Goal: Transaction & Acquisition: Purchase product/service

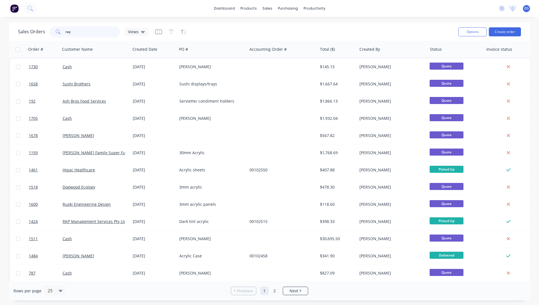
drag, startPoint x: 76, startPoint y: 34, endPoint x: 55, endPoint y: 33, distance: 21.5
click at [55, 33] on div "ray" at bounding box center [85, 31] width 70 height 11
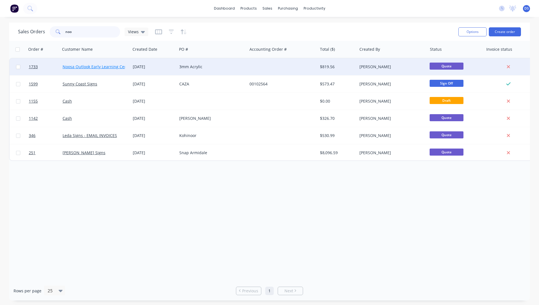
type input "noo"
click at [87, 69] on link "Noosa Outlook Early Learning Centre" at bounding box center [98, 66] width 70 height 5
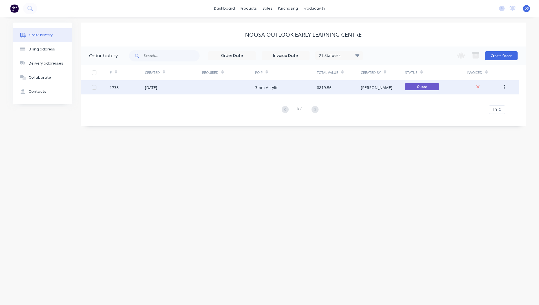
click at [165, 92] on div "[DATE]" at bounding box center [173, 87] width 57 height 14
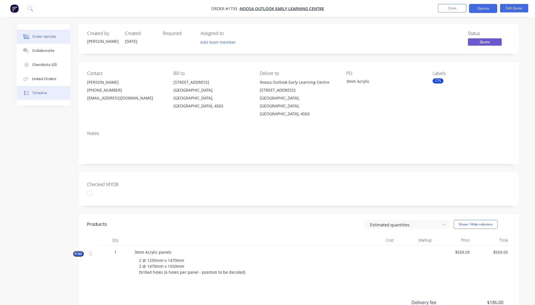
click at [43, 92] on div "Timeline" at bounding box center [39, 92] width 15 height 5
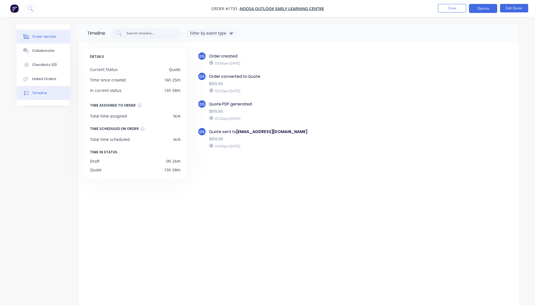
click at [38, 37] on div "Order details" at bounding box center [44, 36] width 24 height 5
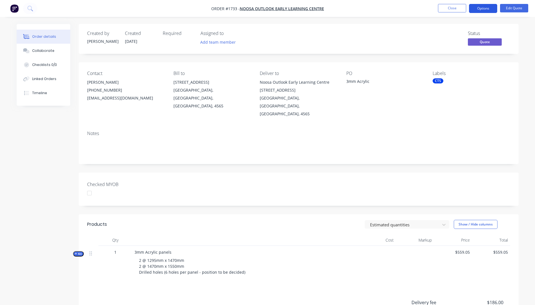
click at [485, 8] on button "Options" at bounding box center [483, 8] width 28 height 9
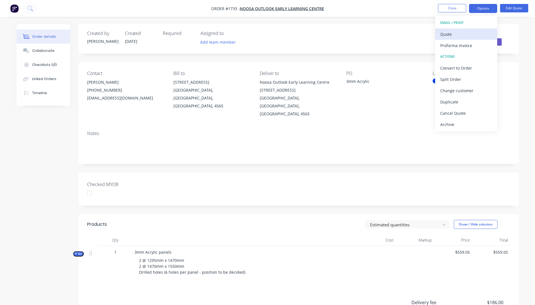
click at [442, 37] on div "Quote" at bounding box center [466, 34] width 52 height 8
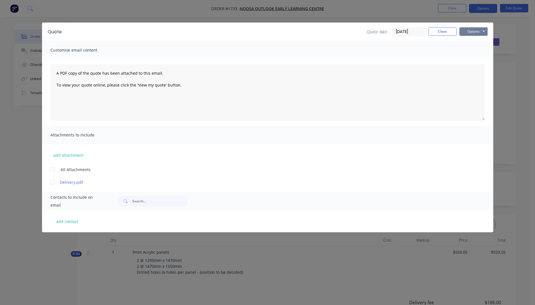
click at [474, 32] on button "Options" at bounding box center [473, 31] width 28 height 8
click at [68, 224] on button "add contact" at bounding box center [67, 221] width 34 height 8
select select "AU"
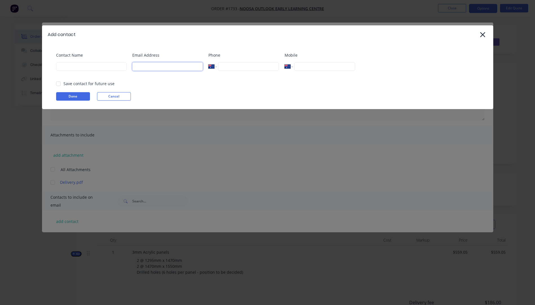
paste input "[EMAIL_ADDRESS][DOMAIN_NAME]"
type input "[EMAIL_ADDRESS][DOMAIN_NAME]"
click at [65, 66] on input at bounding box center [91, 66] width 70 height 8
type input "[PERSON_NAME]"
type input "[PHONE_NUMBER]"
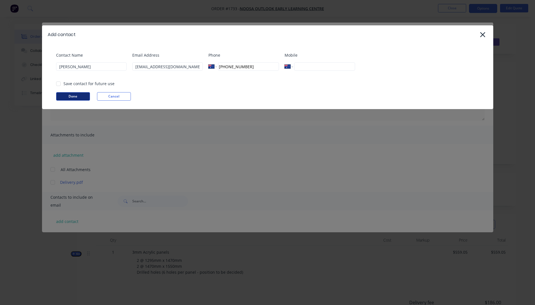
click at [77, 95] on button "Done" at bounding box center [73, 96] width 34 height 8
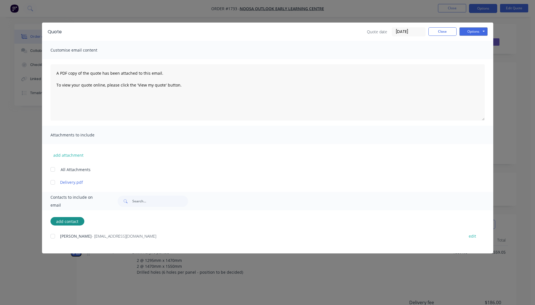
click at [54, 184] on div at bounding box center [52, 182] width 11 height 11
click at [53, 236] on div at bounding box center [52, 236] width 11 height 11
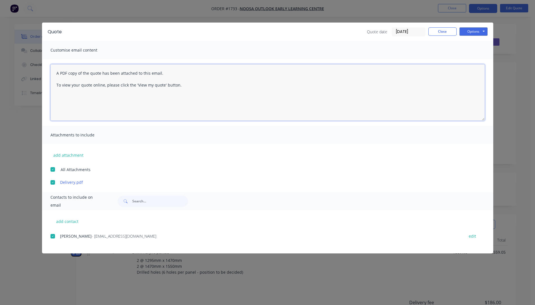
paste textarea "[EMAIL_ADDRESS][DOMAIN_NAME]"
paste textarea "Hi [PERSON_NAME]. Please see attached quote. As discussed, I have split the she…"
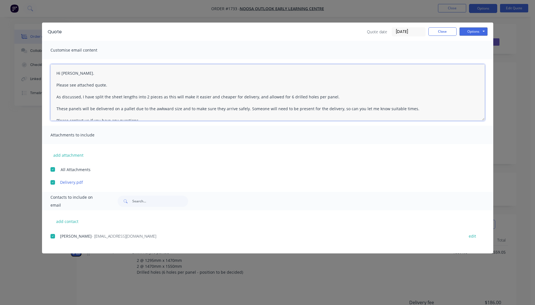
scroll to position [50, 0]
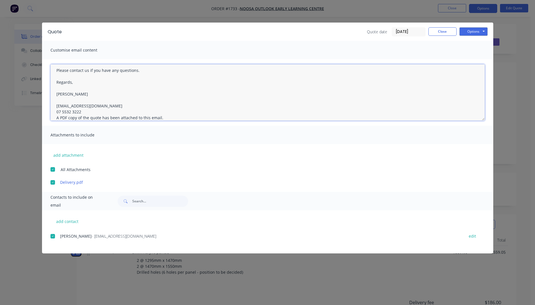
click at [85, 112] on textarea "Hi [PERSON_NAME]. Please see attached quote. As discussed, I have split the she…" at bounding box center [267, 92] width 434 height 56
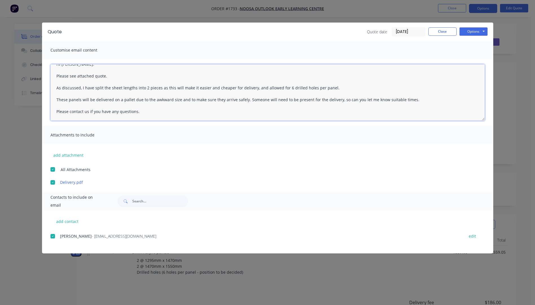
scroll to position [0, 0]
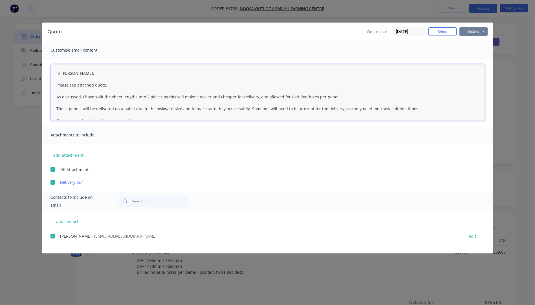
type textarea "Hi [PERSON_NAME]. Please see attached quote. As discussed, I have split the she…"
click at [475, 30] on button "Options" at bounding box center [473, 31] width 28 height 8
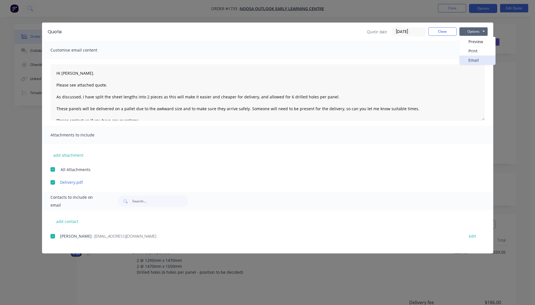
click at [474, 61] on button "Email" at bounding box center [477, 60] width 36 height 9
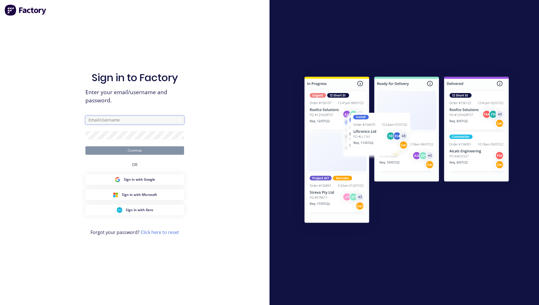
type input "[EMAIL_ADDRESS][DOMAIN_NAME]"
click at [124, 153] on button "Continue" at bounding box center [134, 150] width 99 height 8
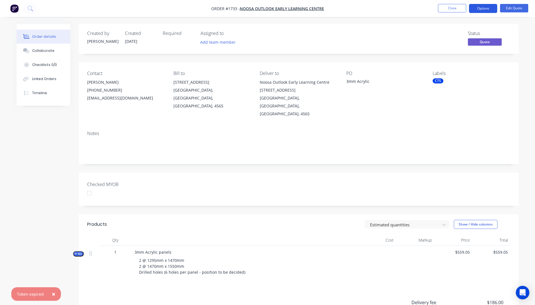
click at [480, 10] on button "Options" at bounding box center [483, 8] width 28 height 9
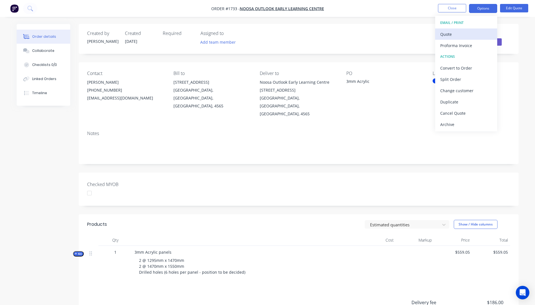
click at [447, 37] on div "Quote" at bounding box center [466, 34] width 52 height 8
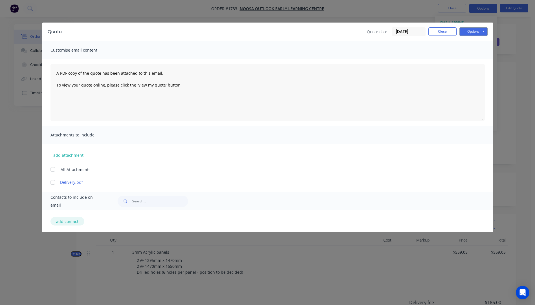
click at [69, 224] on button "add contact" at bounding box center [67, 221] width 34 height 8
select select "AU"
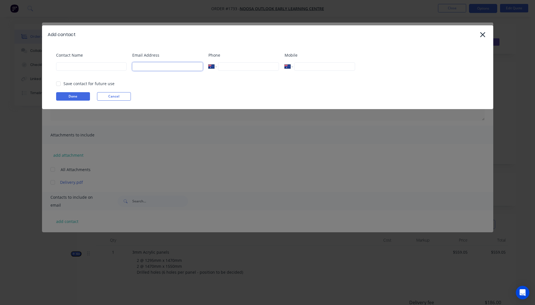
click at [154, 68] on input at bounding box center [167, 66] width 70 height 8
type input "[EMAIL_ADDRESS][DOMAIN_NAME]"
type input "[PERSON_NAME]"
type input "[PHONE_NUMBER]"
click at [71, 95] on button "Done" at bounding box center [73, 96] width 34 height 8
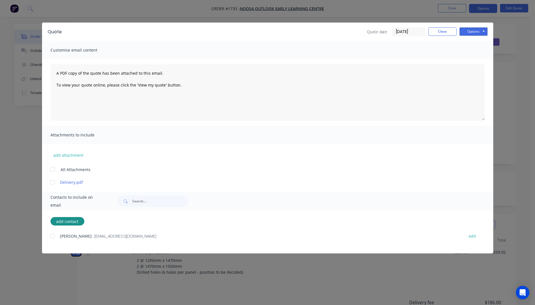
click at [52, 237] on div at bounding box center [52, 236] width 11 height 11
click at [53, 185] on div at bounding box center [52, 182] width 11 height 11
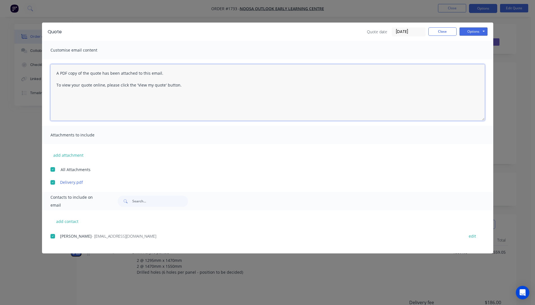
paste textarea "Hi [PERSON_NAME]. Please see attached quote. As discussed, I have split the she…"
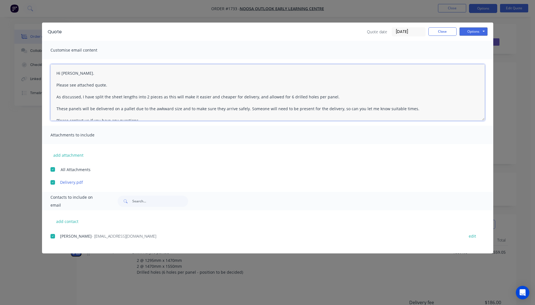
scroll to position [50, 0]
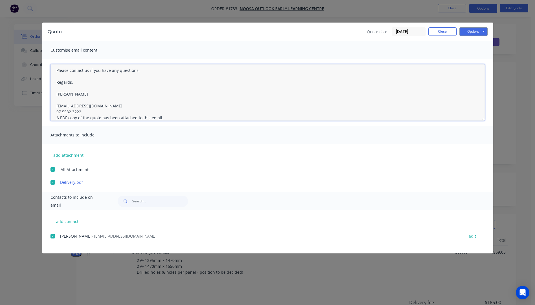
click at [83, 113] on textarea "Hi [PERSON_NAME]. Please see attached quote. As discussed, I have split the she…" at bounding box center [267, 92] width 434 height 56
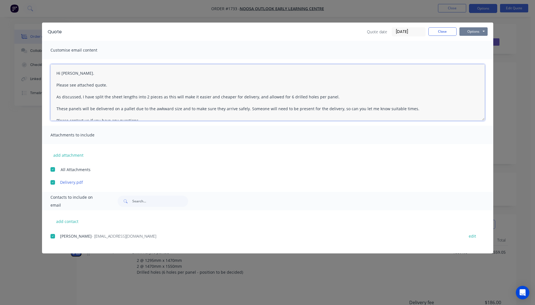
type textarea "Hi [PERSON_NAME]. Please see attached quote. As discussed, I have split the she…"
click at [472, 34] on button "Options" at bounding box center [473, 31] width 28 height 8
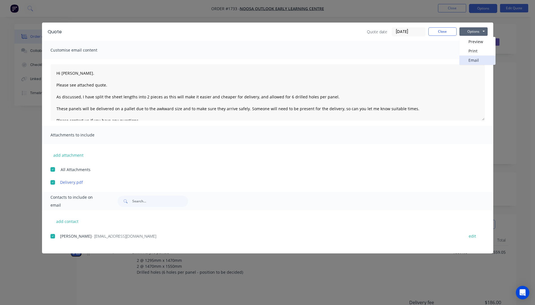
click at [471, 60] on button "Email" at bounding box center [477, 60] width 36 height 9
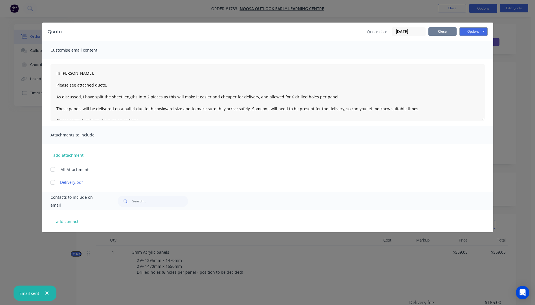
click at [445, 33] on button "Close" at bounding box center [442, 31] width 28 height 8
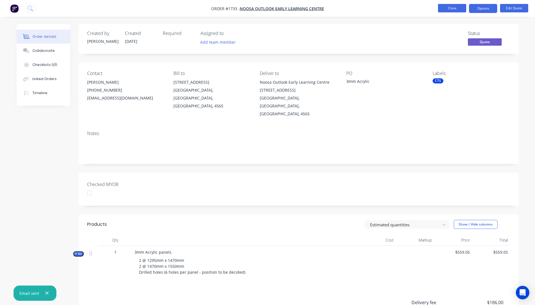
click at [450, 9] on button "Close" at bounding box center [452, 8] width 28 height 8
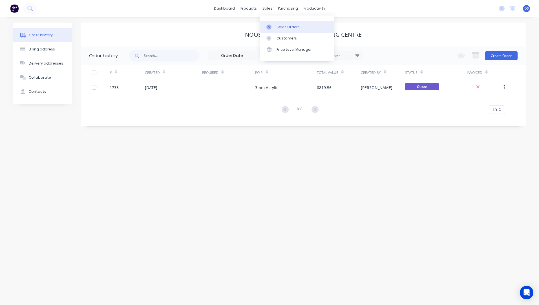
click at [279, 27] on div "Sales Orders" at bounding box center [288, 27] width 23 height 5
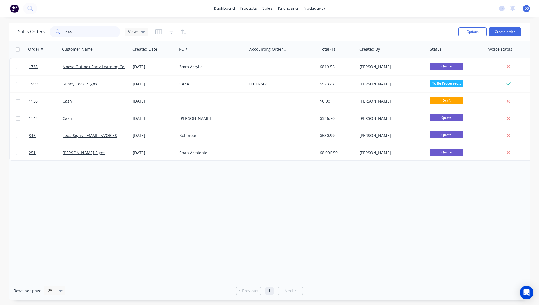
drag, startPoint x: 78, startPoint y: 31, endPoint x: 56, endPoint y: 33, distance: 21.9
click at [56, 33] on div "noo" at bounding box center [85, 31] width 70 height 11
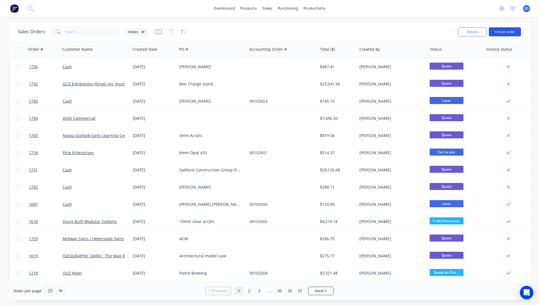
click at [500, 33] on button "Create order" at bounding box center [505, 31] width 32 height 9
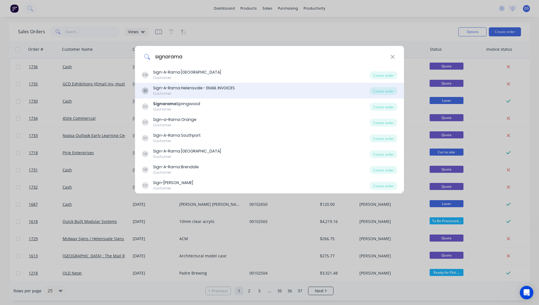
type input "signarama"
click at [195, 90] on div "Sign-A-Rama Helensvale - EMAIL INVOICES" at bounding box center [194, 88] width 82 height 6
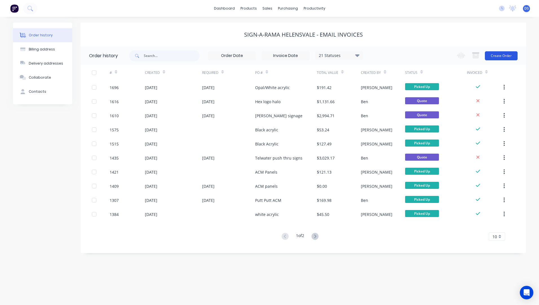
click at [497, 59] on button "Create Order" at bounding box center [501, 55] width 33 height 9
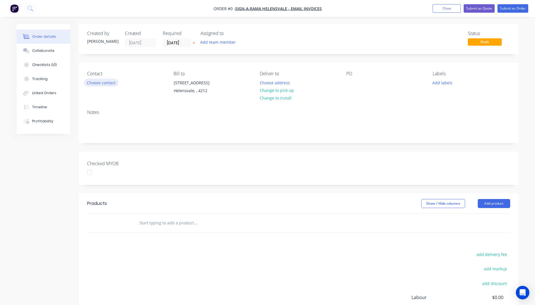
click at [103, 85] on button "Choose contact" at bounding box center [101, 83] width 35 height 8
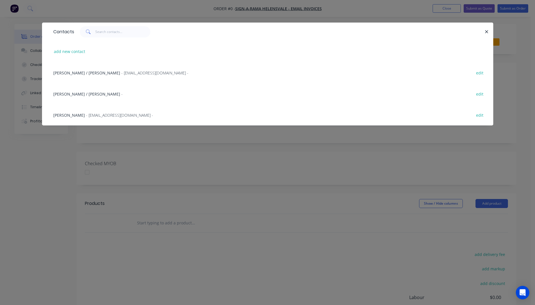
click at [86, 116] on span "- [EMAIL_ADDRESS][DOMAIN_NAME] -" at bounding box center [119, 114] width 67 height 5
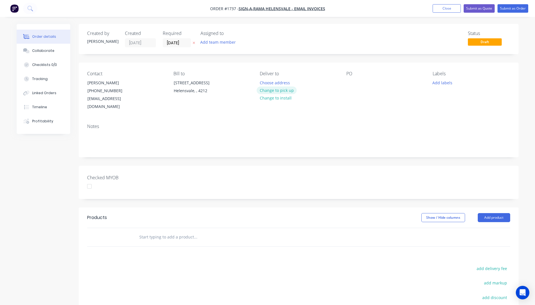
click at [273, 90] on button "Change to pick up" at bounding box center [276, 91] width 40 height 8
click at [351, 82] on div at bounding box center [350, 83] width 9 height 8
click at [433, 81] on button "Add labels" at bounding box center [442, 83] width 26 height 8
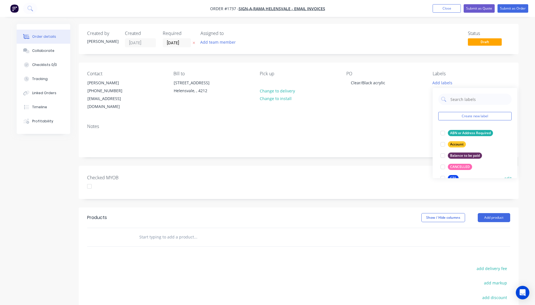
click at [452, 177] on div "CTS" at bounding box center [453, 178] width 11 height 6
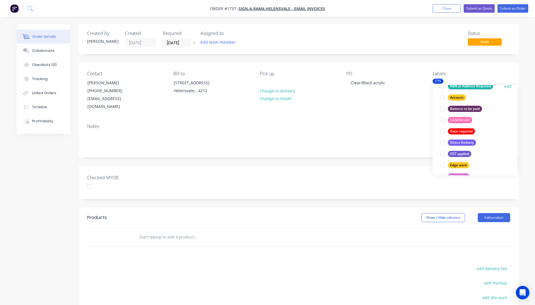
scroll to position [56, 0]
click at [457, 167] on button "Edge work" at bounding box center [454, 164] width 33 height 8
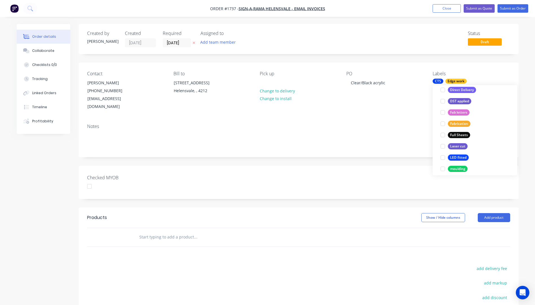
scroll to position [141, 0]
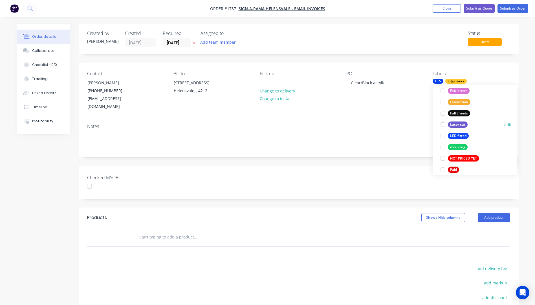
click at [444, 125] on div at bounding box center [442, 124] width 11 height 11
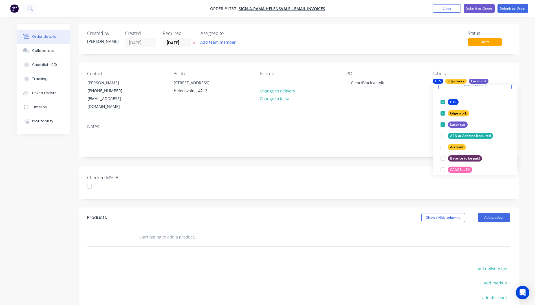
click at [419, 119] on div "Notes" at bounding box center [299, 138] width 440 height 38
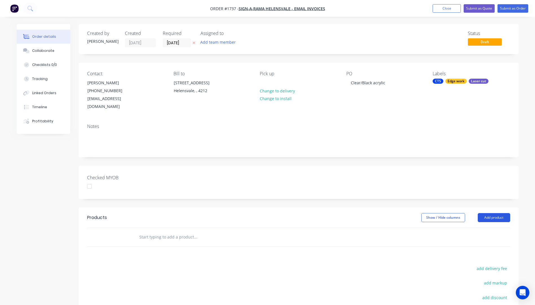
click at [501, 213] on button "Add product" at bounding box center [493, 217] width 32 height 9
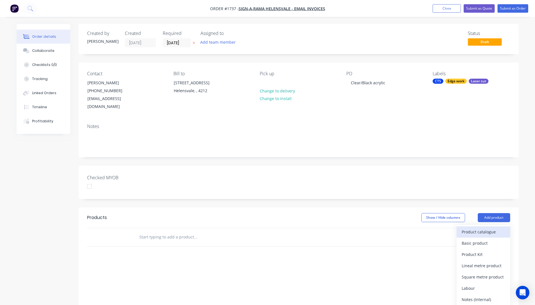
click at [490, 228] on div "Product catalogue" at bounding box center [482, 232] width 43 height 8
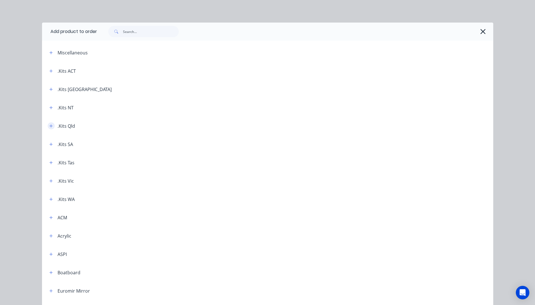
click at [49, 127] on icon "button" at bounding box center [50, 126] width 3 height 4
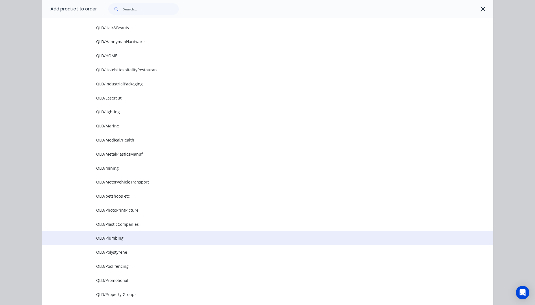
scroll to position [676, 0]
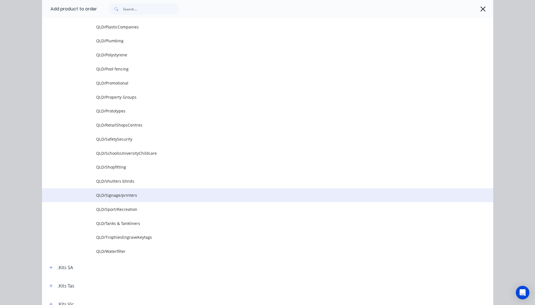
click at [122, 196] on span "QLD/Signage/printers" at bounding box center [254, 195] width 317 height 6
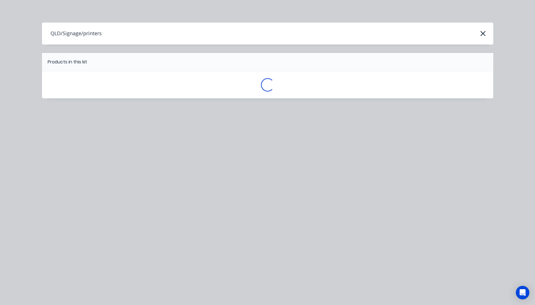
scroll to position [0, 0]
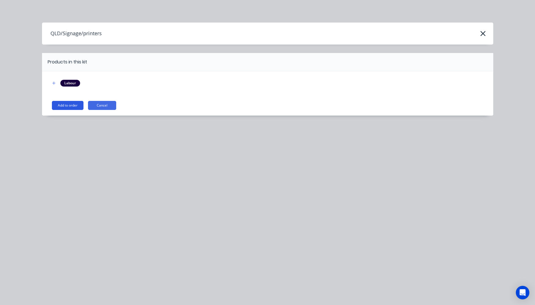
click at [75, 109] on button "Add to order" at bounding box center [68, 105] width 32 height 9
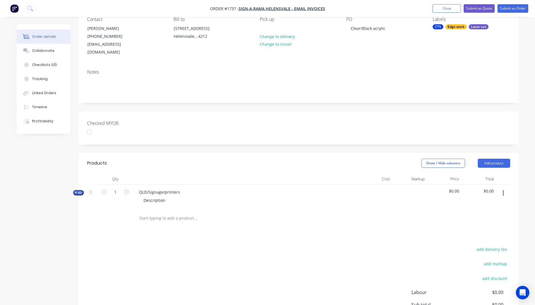
scroll to position [56, 0]
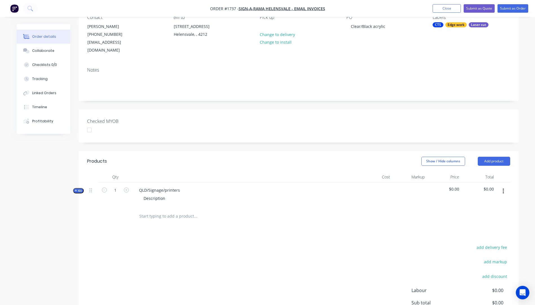
click at [76, 189] on icon "button" at bounding box center [76, 190] width 2 height 2
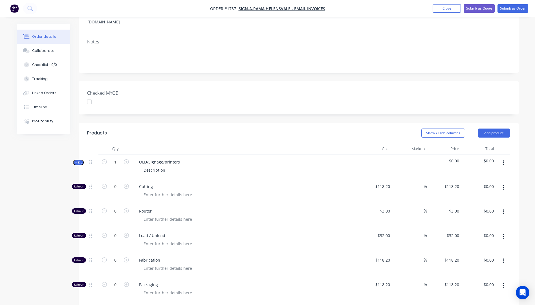
scroll to position [169, 0]
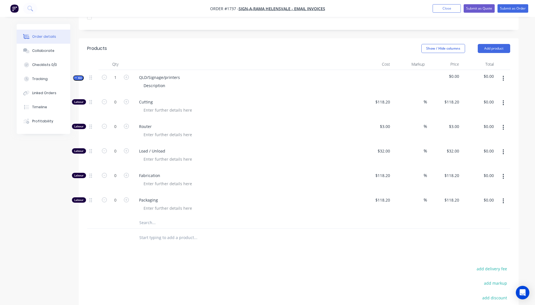
click at [144, 217] on input "text" at bounding box center [195, 222] width 113 height 11
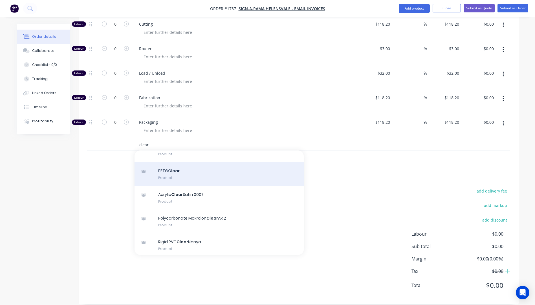
scroll to position [85, 0]
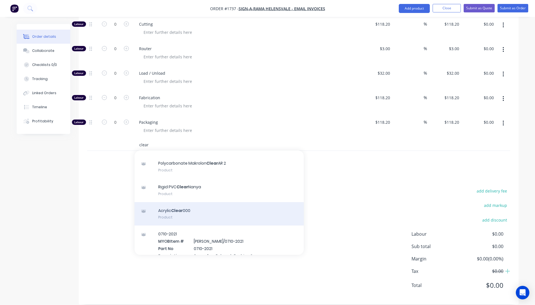
type input "clear"
click at [183, 204] on div "Acrylic Clear 000 Product" at bounding box center [218, 214] width 169 height 24
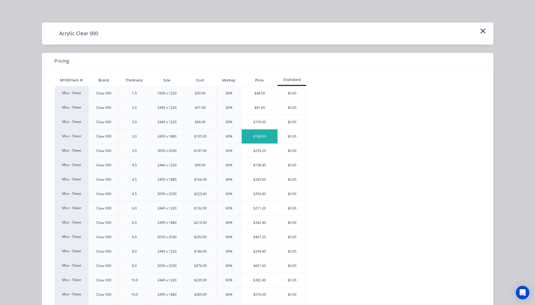
click at [257, 137] on div "$168.00" at bounding box center [260, 136] width 36 height 14
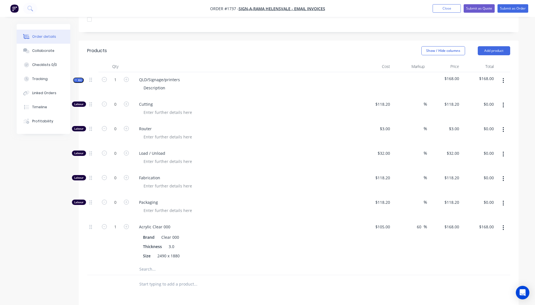
scroll to position [134, 0]
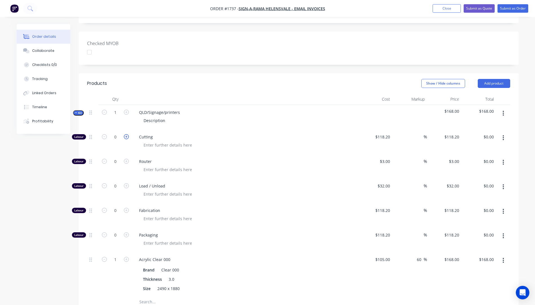
click at [125, 134] on icon "button" at bounding box center [126, 136] width 5 height 5
type input "1"
type input "$118.20"
click at [120, 133] on input "1" at bounding box center [115, 137] width 15 height 8
type input "1.2"
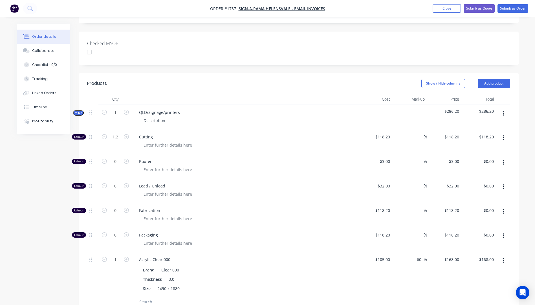
type input "$141.84"
click at [211, 129] on div "Cutting" at bounding box center [244, 141] width 225 height 25
click at [121, 133] on input "1.2" at bounding box center [115, 137] width 15 height 8
type input "1.5"
type input "$177.30"
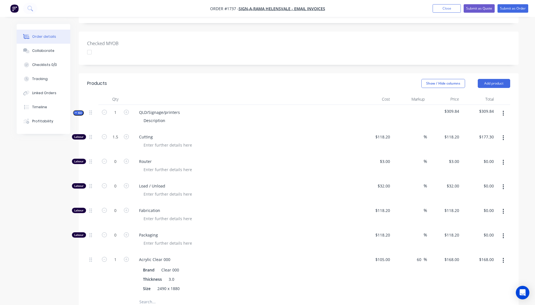
click at [284, 120] on div "QLD/Signage/printers Description" at bounding box center [244, 117] width 225 height 25
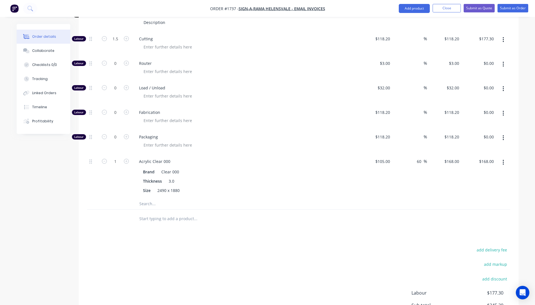
scroll to position [162, 0]
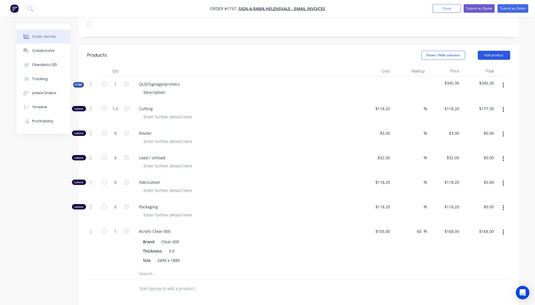
click at [496, 51] on button "Add product" at bounding box center [493, 55] width 32 height 9
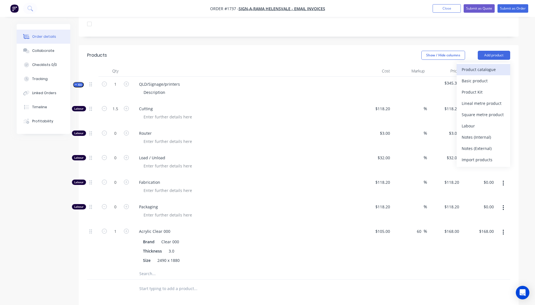
click at [480, 65] on div "Product catalogue" at bounding box center [482, 69] width 43 height 8
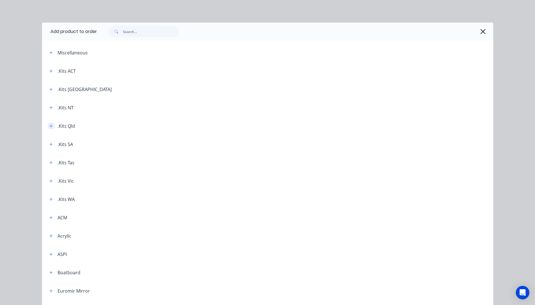
click at [50, 128] on icon "button" at bounding box center [50, 126] width 3 height 4
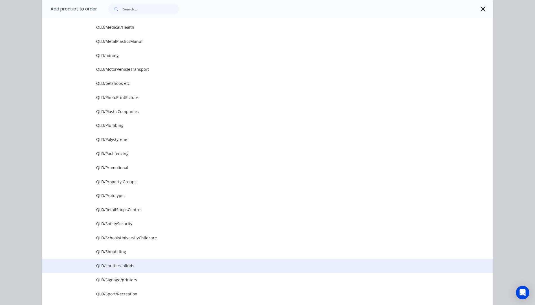
scroll to position [620, 0]
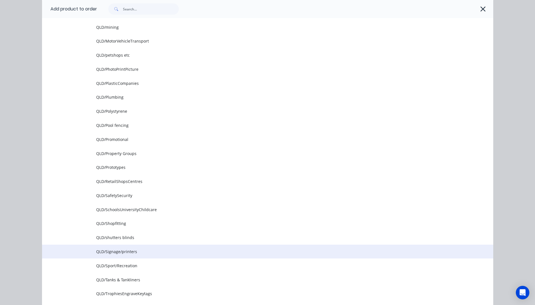
click at [122, 251] on span "QLD/Signage/printers" at bounding box center [254, 252] width 317 height 6
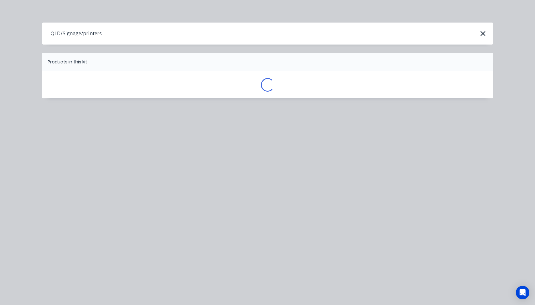
scroll to position [0, 0]
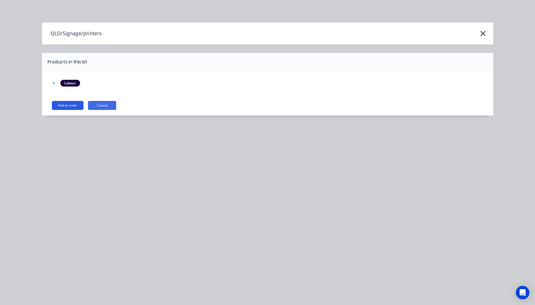
click at [72, 105] on button "Add to order" at bounding box center [68, 105] width 32 height 9
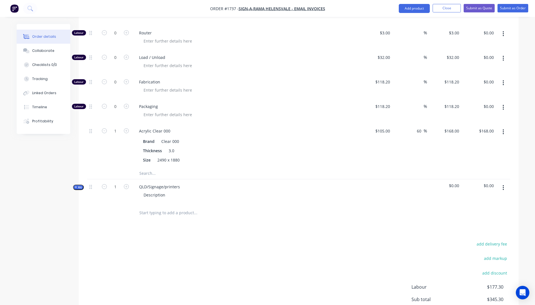
scroll to position [275, 0]
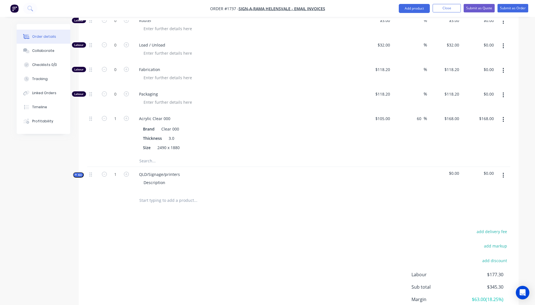
click at [75, 173] on icon "button" at bounding box center [76, 174] width 3 height 3
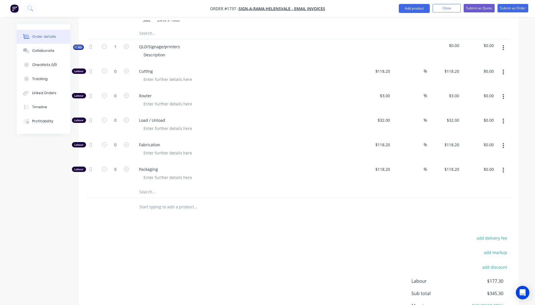
scroll to position [416, 0]
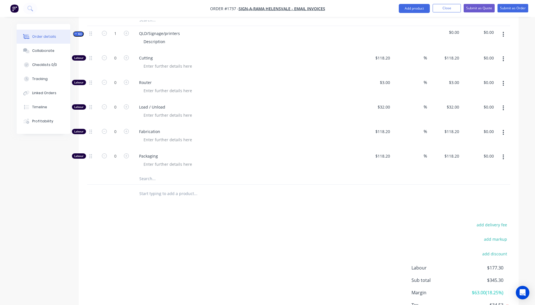
click at [151, 173] on input "text" at bounding box center [195, 178] width 113 height 11
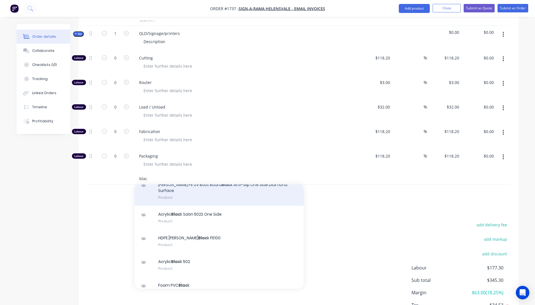
scroll to position [56, 0]
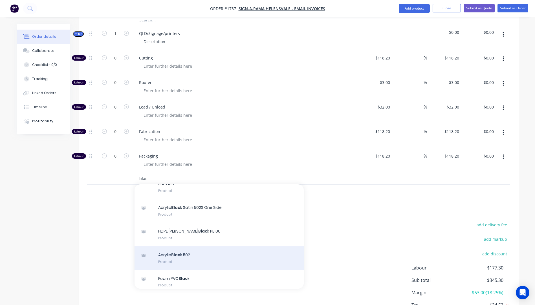
type input "blac"
click at [183, 246] on div "Acrylic Blac k 502 Product" at bounding box center [218, 258] width 169 height 24
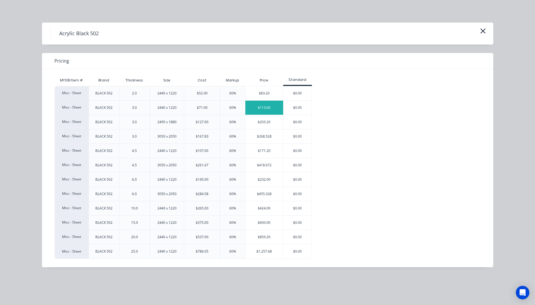
click at [259, 110] on div "$113.60" at bounding box center [264, 108] width 38 height 14
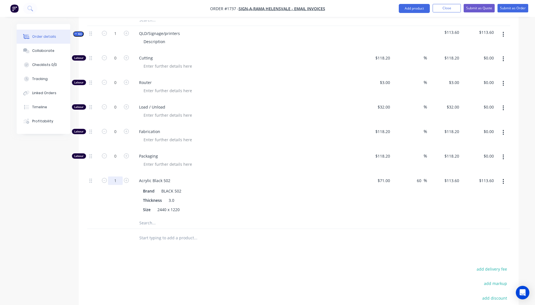
click at [116, 176] on input "1" at bounding box center [115, 180] width 15 height 8
type input "0.7"
type input "$79.52"
click at [99, 193] on div "0.7" at bounding box center [115, 195] width 34 height 44
click at [128, 104] on icon "button" at bounding box center [126, 106] width 5 height 5
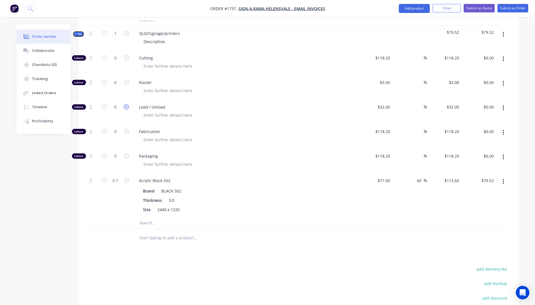
type input "1"
type input "$32.00"
click at [119, 78] on input "0" at bounding box center [115, 82] width 15 height 8
type input "40"
type input "$120.00"
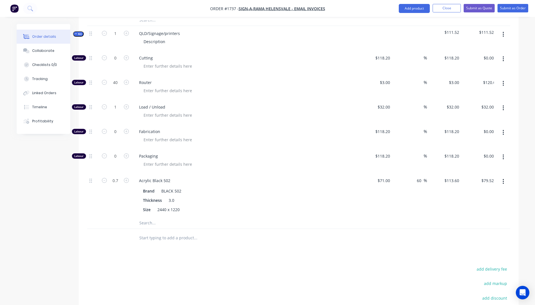
click at [261, 87] on div at bounding box center [247, 91] width 216 height 8
click at [127, 153] on icon "button" at bounding box center [126, 155] width 5 height 5
type input "1"
type input "$118.20"
click at [127, 153] on icon "button" at bounding box center [126, 155] width 5 height 5
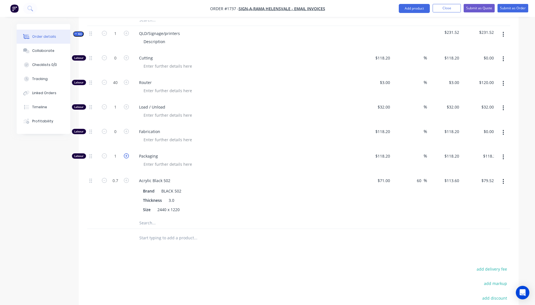
type input "2"
type input "$236.40"
click at [127, 153] on icon "button" at bounding box center [126, 155] width 5 height 5
type input "3"
type input "$354.60"
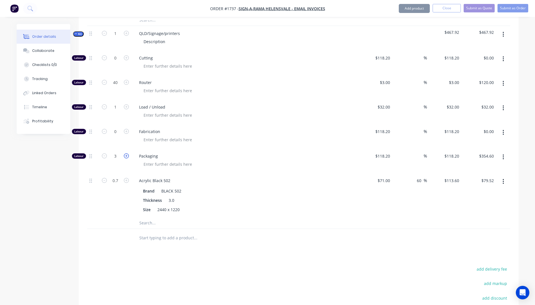
click at [127, 153] on icon "button" at bounding box center [126, 155] width 5 height 5
type input "4"
type input "$472.80"
click at [127, 153] on icon "button" at bounding box center [126, 155] width 5 height 5
type input "5"
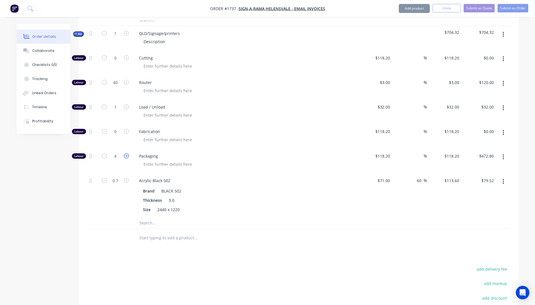
type input "$591.00"
click at [127, 153] on icon "button" at bounding box center [126, 155] width 5 height 5
type input "6"
type input "$709.20"
click at [384, 152] on input "118.2" at bounding box center [383, 156] width 17 height 8
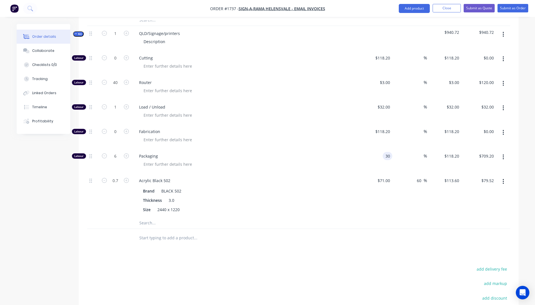
type input "$30.00"
type input "$180.00"
click at [362, 149] on div "$30.00 30" at bounding box center [375, 161] width 35 height 25
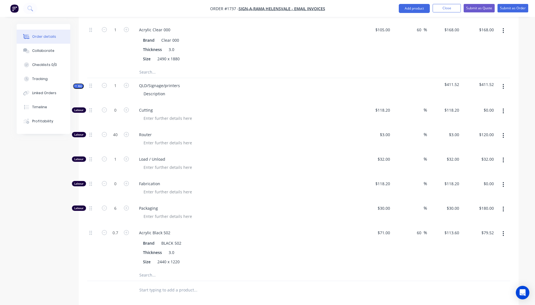
scroll to position [360, 0]
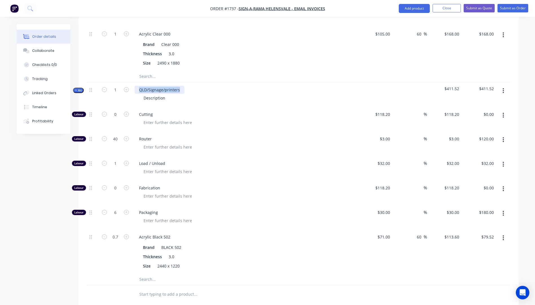
drag, startPoint x: 179, startPoint y: 81, endPoint x: 137, endPoint y: 82, distance: 42.0
click at [137, 86] on div "QLD/Signage/printers" at bounding box center [159, 90] width 50 height 8
drag, startPoint x: 168, startPoint y: 90, endPoint x: 141, endPoint y: 90, distance: 27.3
click at [141, 94] on div "Description" at bounding box center [154, 98] width 31 height 8
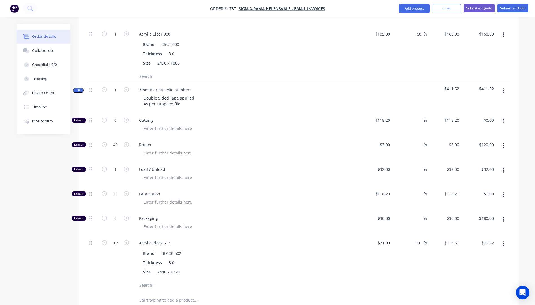
click at [275, 142] on span "Router" at bounding box center [247, 145] width 216 height 6
click at [180, 99] on div "Double Sided Tape applied As per supplied file" at bounding box center [169, 101] width 60 height 14
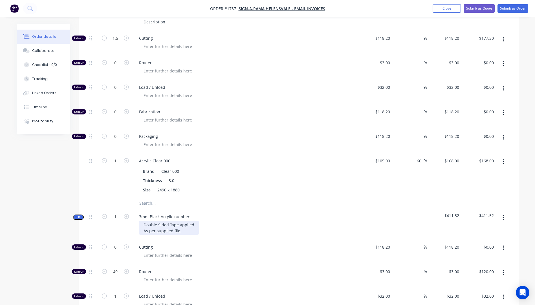
scroll to position [134, 0]
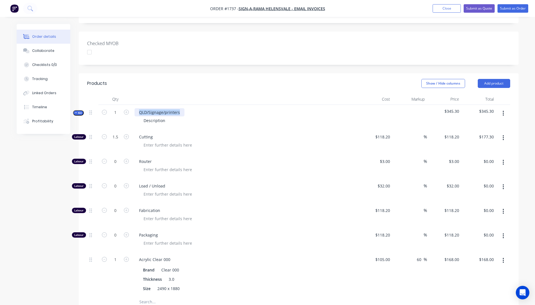
drag, startPoint x: 182, startPoint y: 104, endPoint x: 138, endPoint y: 104, distance: 44.3
click at [138, 108] on div "QLD/Signage/printers" at bounding box center [159, 112] width 50 height 8
drag, startPoint x: 167, startPoint y: 114, endPoint x: 136, endPoint y: 114, distance: 31.0
click at [136, 116] on div "Description" at bounding box center [244, 120] width 221 height 8
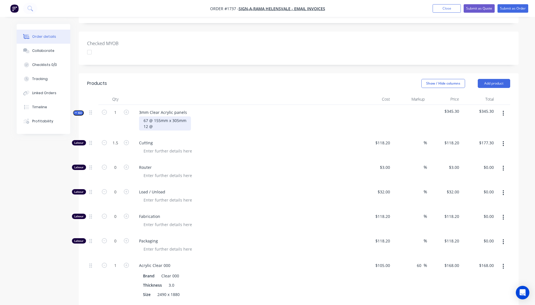
click at [157, 118] on div "67 @ 155mm x 305mm 12 @" at bounding box center [165, 123] width 52 height 14
click at [259, 147] on div at bounding box center [247, 151] width 216 height 8
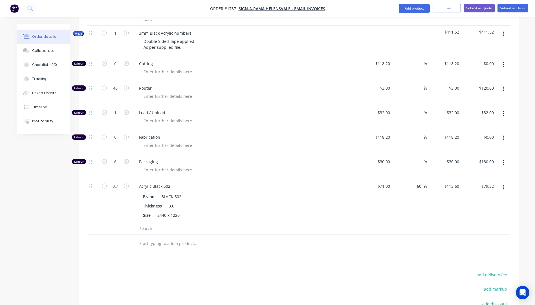
scroll to position [506, 0]
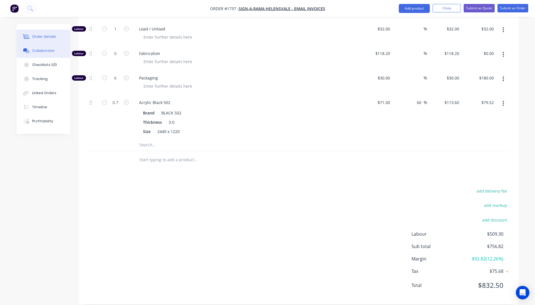
click at [41, 52] on div "Collaborate" at bounding box center [43, 50] width 22 height 5
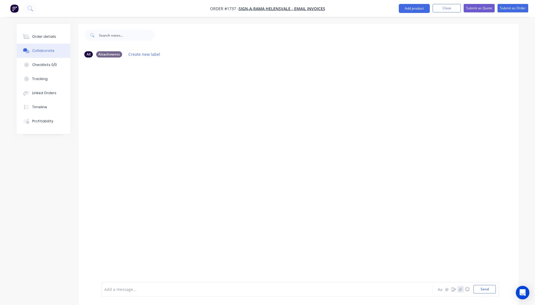
click at [460, 290] on icon "button" at bounding box center [460, 289] width 3 height 4
click at [483, 289] on button "Send" at bounding box center [484, 289] width 22 height 8
click at [46, 36] on div "Order details" at bounding box center [44, 36] width 24 height 5
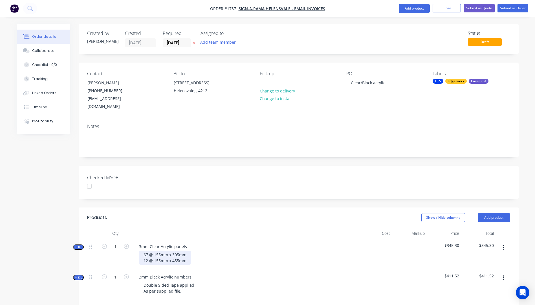
click at [187, 255] on div "67 @ 155mm x 305mm 12 @ 155mm x 455mm" at bounding box center [165, 258] width 52 height 14
click at [279, 252] on div "67 @ 155mm x 305mm 12 @ 155mm x 455mm All with 5mm corner radius." at bounding box center [244, 261] width 221 height 20
click at [194, 43] on icon "button" at bounding box center [194, 42] width 3 height 3
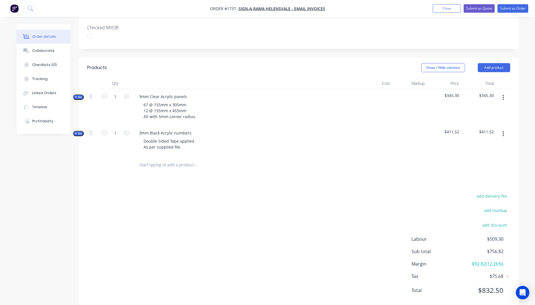
scroll to position [155, 0]
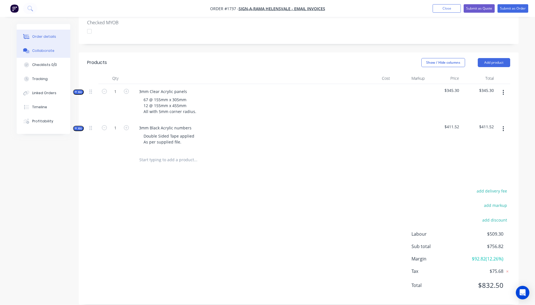
click at [38, 50] on div "Collaborate" at bounding box center [43, 50] width 22 height 5
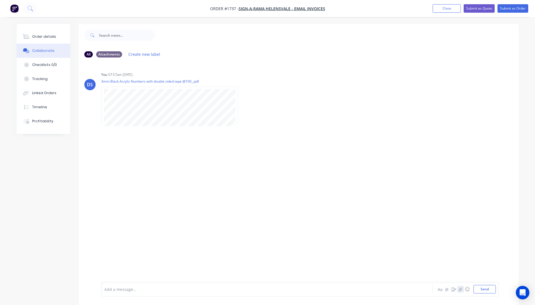
click at [460, 289] on icon "button" at bounding box center [459, 289] width 3 height 4
click at [483, 289] on button "Send" at bounding box center [484, 289] width 22 height 8
click at [41, 36] on div "Order details" at bounding box center [44, 36] width 24 height 5
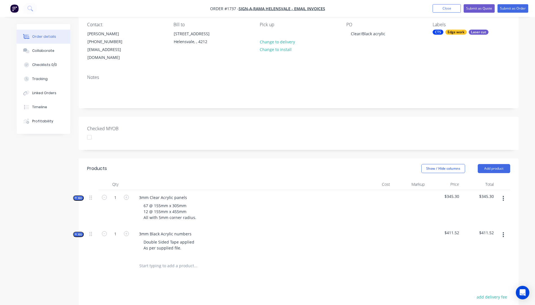
scroll to position [141, 0]
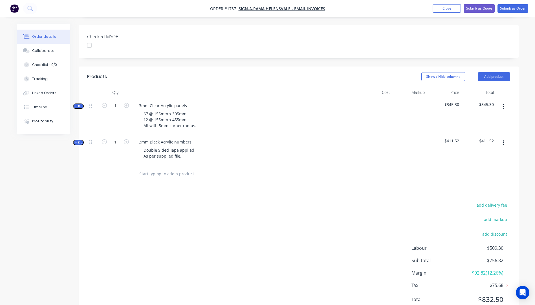
click at [76, 141] on icon "button" at bounding box center [76, 142] width 2 height 2
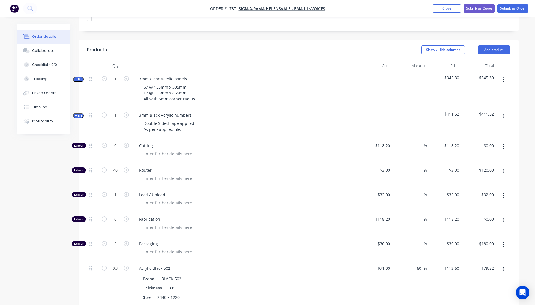
scroll to position [197, 0]
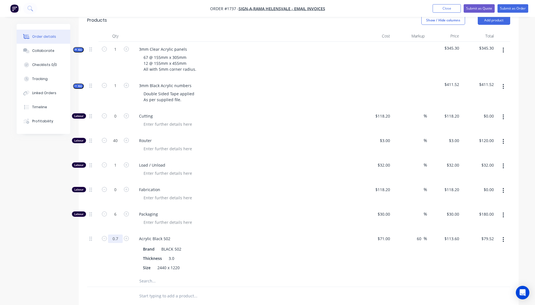
click at [118, 235] on input "0.7" at bounding box center [115, 239] width 15 height 8
type input "0.66"
type input "$74.98"
click at [106, 211] on icon "button" at bounding box center [104, 213] width 5 height 5
type input "5"
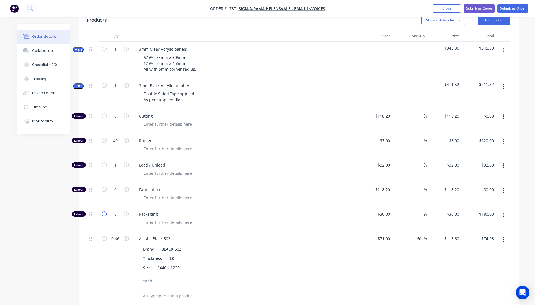
type input "$150.00"
click at [258, 211] on span "Packaging" at bounding box center [247, 214] width 216 height 6
click at [127, 138] on icon "button" at bounding box center [126, 140] width 5 height 5
type input "41"
type input "$123.00"
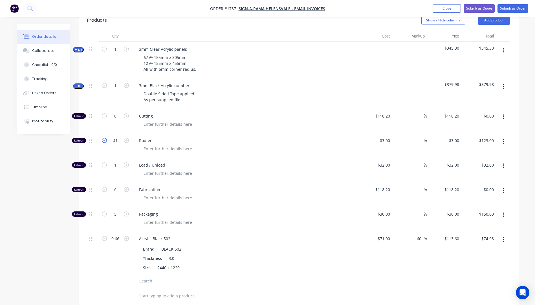
click at [105, 138] on icon "button" at bounding box center [104, 140] width 5 height 5
type input "40"
type input "$120.00"
click at [105, 138] on icon "button" at bounding box center [104, 140] width 5 height 5
type input "39"
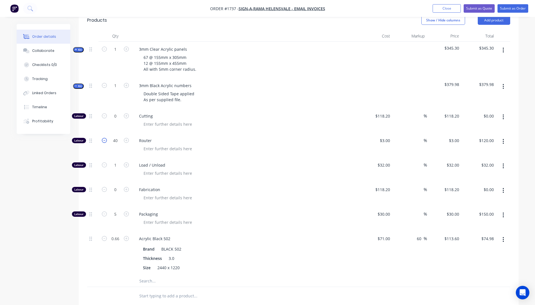
type input "$117.00"
click at [105, 138] on icon "button" at bounding box center [104, 140] width 5 height 5
type input "38"
type input "$114.00"
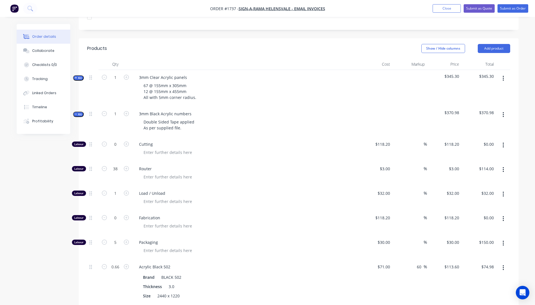
click at [76, 77] on icon "button" at bounding box center [76, 78] width 2 height 2
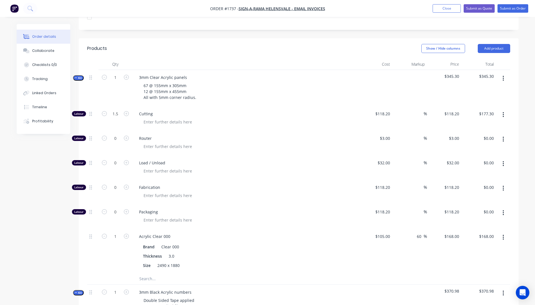
click at [76, 76] on icon "button" at bounding box center [76, 77] width 3 height 3
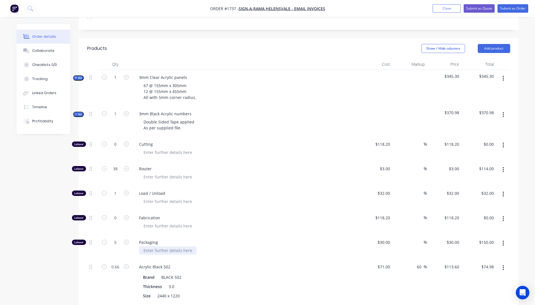
drag, startPoint x: 191, startPoint y: 242, endPoint x: 143, endPoint y: 241, distance: 48.2
click at [143, 246] on div at bounding box center [167, 250] width 57 height 8
click at [255, 222] on div at bounding box center [247, 226] width 216 height 8
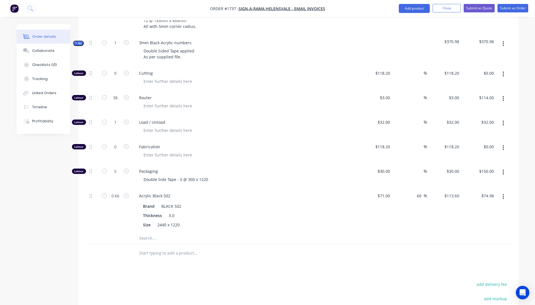
scroll to position [254, 0]
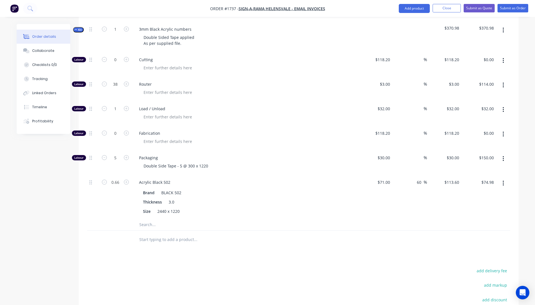
click at [147, 219] on input "text" at bounding box center [195, 224] width 113 height 11
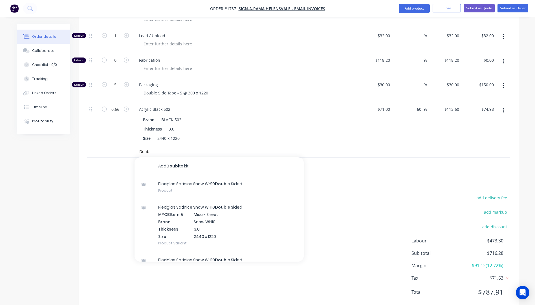
scroll to position [333, 0]
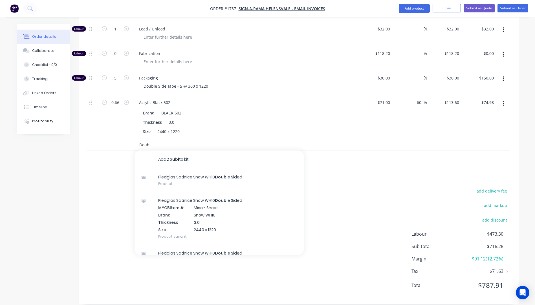
click at [158, 139] on input "Doubl" at bounding box center [195, 144] width 113 height 11
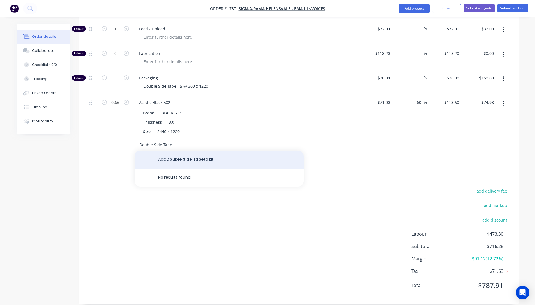
type input "Double Side Tape"
click at [180, 153] on button "Add Double Side Tape to kit" at bounding box center [218, 160] width 169 height 18
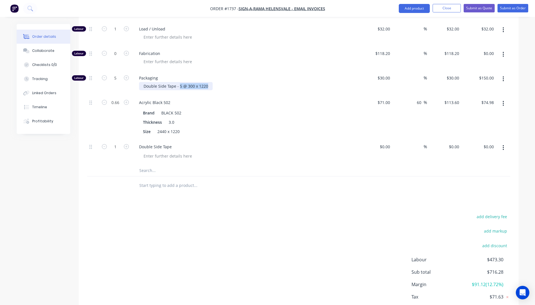
drag, startPoint x: 209, startPoint y: 78, endPoint x: 179, endPoint y: 79, distance: 29.9
click at [179, 82] on div "Double Side Tape - 5 @ 300 x 1220" at bounding box center [176, 86] width 74 height 8
copy div "5 @ 300 x 1220"
paste div
click at [386, 143] on input at bounding box center [389, 147] width 6 height 8
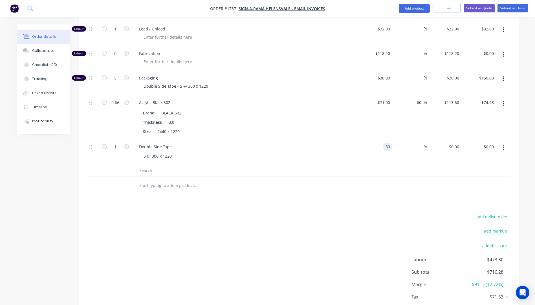
type input "$30.00"
click at [314, 139] on div "Double Side Tape 5 @ 300 x 1220" at bounding box center [244, 152] width 225 height 26
click at [125, 144] on icon "button" at bounding box center [126, 146] width 5 height 5
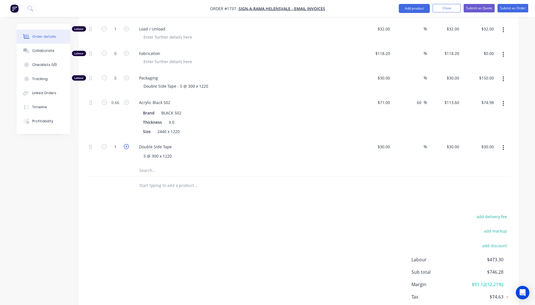
type input "2"
type input "$60.00"
click at [125, 144] on icon "button" at bounding box center [126, 146] width 5 height 5
type input "3"
type input "$90.00"
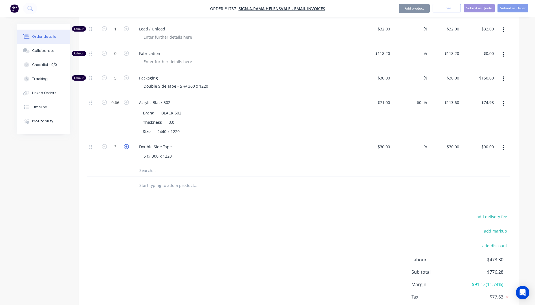
click at [125, 144] on icon "button" at bounding box center [126, 146] width 5 height 5
type input "4"
type input "$120.00"
click at [125, 144] on icon "button" at bounding box center [126, 146] width 5 height 5
type input "5"
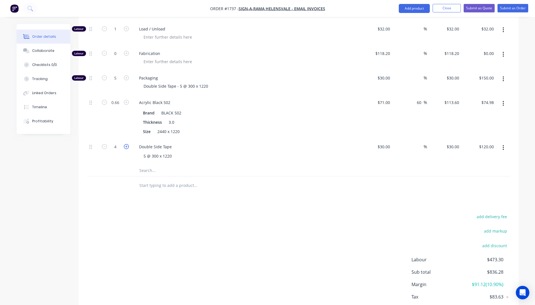
type input "$150.00"
click at [105, 75] on icon "button" at bounding box center [104, 77] width 5 height 5
type input "4"
type input "$120.00"
click at [105, 75] on icon "button" at bounding box center [104, 77] width 5 height 5
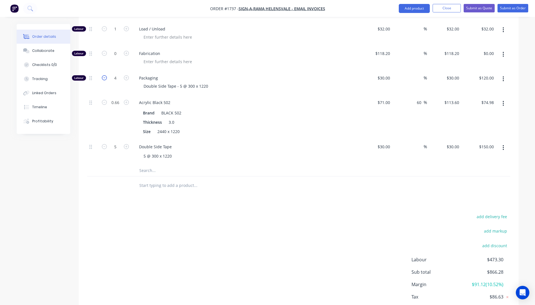
type input "3"
type input "$90.00"
click at [105, 75] on icon "button" at bounding box center [104, 77] width 5 height 5
type input "2"
type input "$60.00"
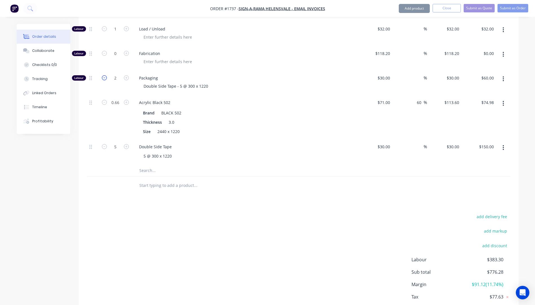
click at [105, 75] on icon "button" at bounding box center [104, 77] width 5 height 5
type input "1"
type input "$30.00"
click at [120, 74] on input "1" at bounding box center [115, 78] width 15 height 8
type input "0.5"
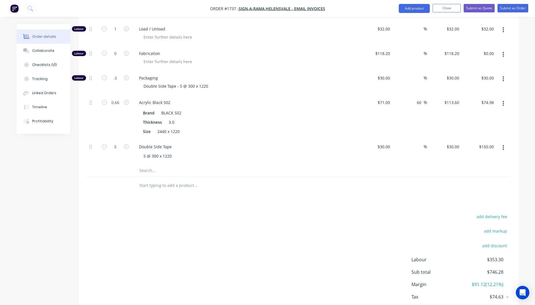
type input "$15.00"
click at [245, 99] on div "Acrylic Black 502 Brand BLACK 502 Thickness 3.0 Size 2440 x 1220" at bounding box center [244, 117] width 225 height 44
drag, startPoint x: 209, startPoint y: 77, endPoint x: 135, endPoint y: 80, distance: 73.9
click at [136, 80] on div "Packaging Double Side Tape - 5 @ 300 x 1220" at bounding box center [244, 82] width 225 height 25
click at [256, 127] on div "Size 2440 x 1220" at bounding box center [244, 131] width 206 height 8
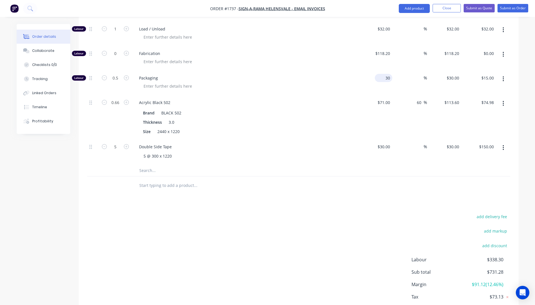
click at [383, 74] on div "30 $30.00" at bounding box center [383, 78] width 17 height 8
click at [383, 74] on div "30 30" at bounding box center [387, 78] width 10 height 8
type input "$118.20"
type input "$59.10"
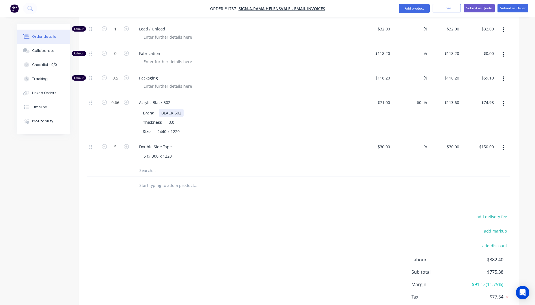
click at [319, 109] on div "Brand BLACK 502" at bounding box center [244, 113] width 206 height 8
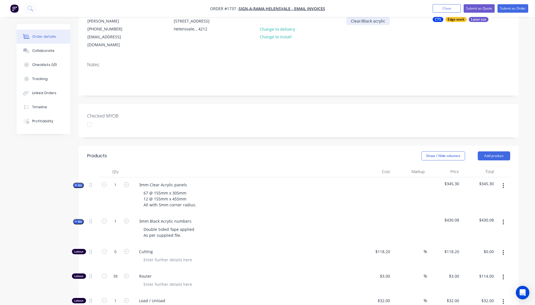
scroll to position [0, 0]
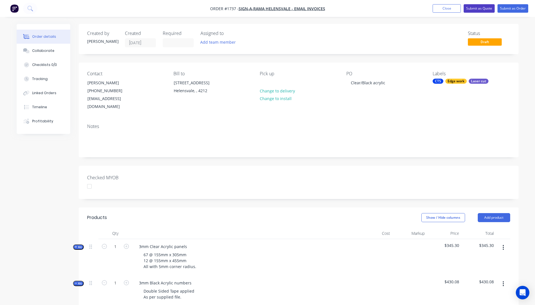
click at [479, 10] on button "Submit as Quote" at bounding box center [478, 8] width 31 height 8
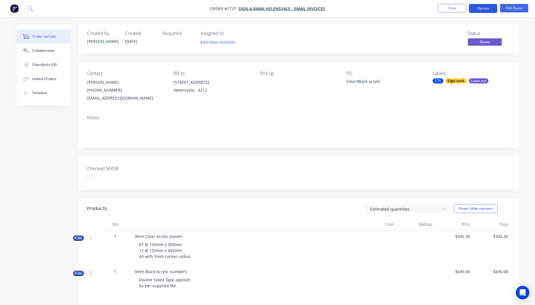
click at [484, 9] on button "Options" at bounding box center [483, 8] width 28 height 9
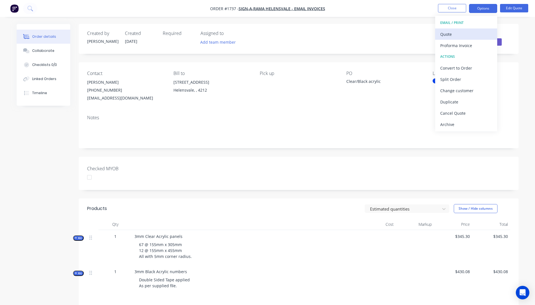
click at [453, 33] on div "Quote" at bounding box center [466, 34] width 52 height 8
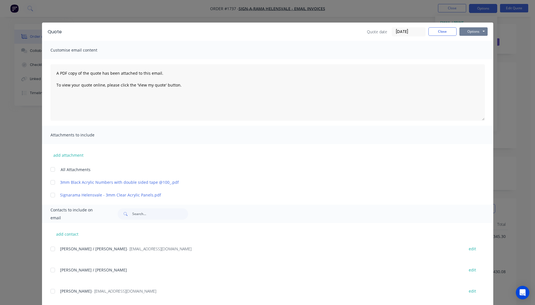
click at [477, 33] on button "Options" at bounding box center [473, 31] width 28 height 8
click at [477, 39] on button "Preview" at bounding box center [477, 41] width 36 height 9
click at [441, 35] on button "Close" at bounding box center [442, 31] width 28 height 8
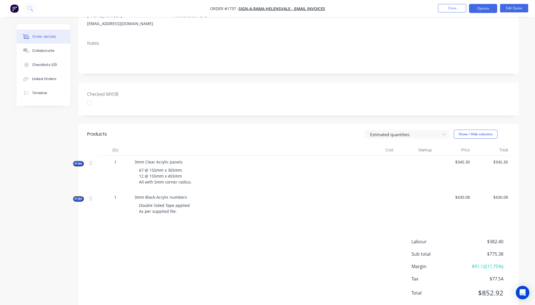
scroll to position [85, 0]
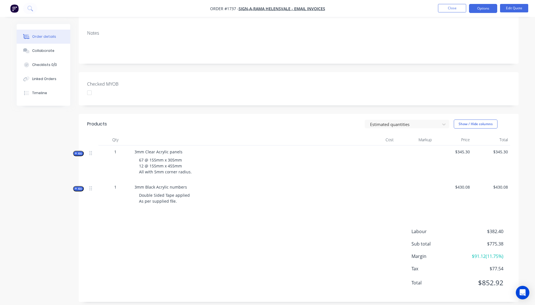
click at [76, 155] on span "Kit" at bounding box center [78, 153] width 7 height 4
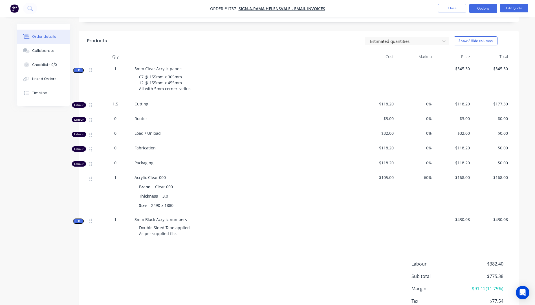
scroll to position [169, 0]
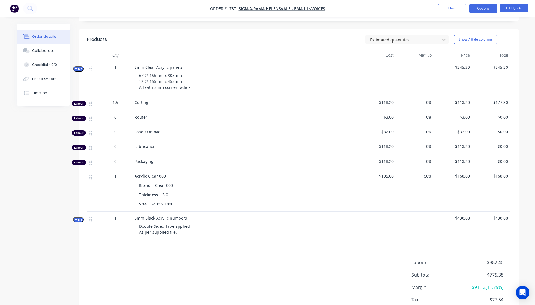
click at [75, 219] on icon "button" at bounding box center [76, 219] width 3 height 3
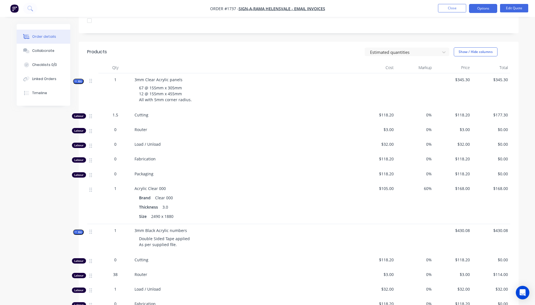
scroll to position [141, 0]
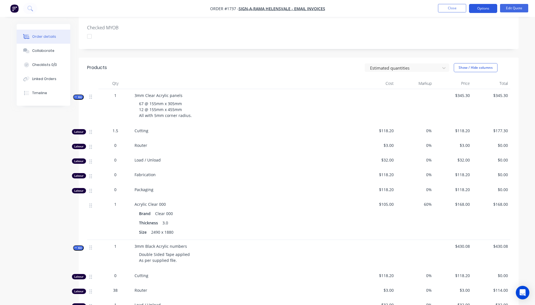
click at [482, 10] on button "Options" at bounding box center [483, 8] width 28 height 9
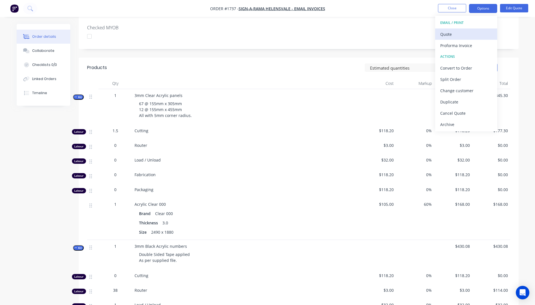
click at [444, 36] on div "Quote" at bounding box center [466, 34] width 52 height 8
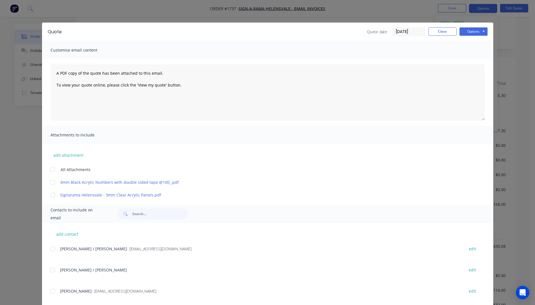
click at [50, 291] on div at bounding box center [52, 291] width 11 height 11
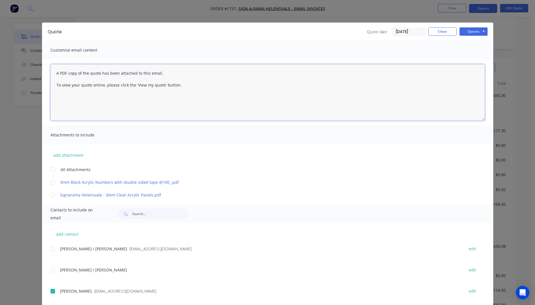
paste textarea "Hi, Please contact us if you have any questions. Regards, [PERSON_NAME] [EMAIL_…"
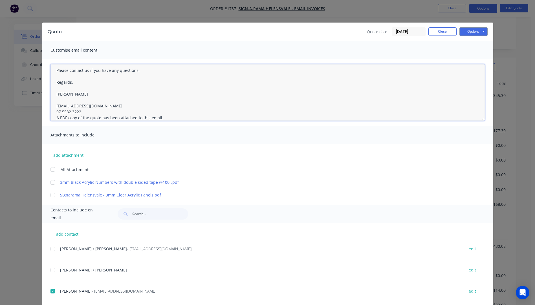
click at [82, 112] on textarea "Hi, Please contact us if you have any questions. Regards, [PERSON_NAME] [EMAIL_…" at bounding box center [267, 92] width 434 height 56
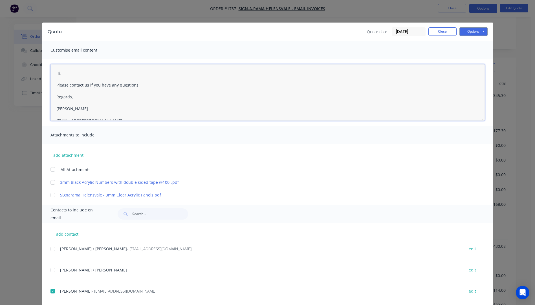
click at [64, 76] on textarea "Hi, Please contact us if you have any questions. Regards, [PERSON_NAME] [EMAIL_…" at bounding box center [267, 92] width 434 height 56
click at [76, 73] on textarea "Hi [PERSON_NAME] Please contact us if you have any questions. Regards, [PERSON_…" at bounding box center [267, 92] width 434 height 56
type textarea "Hi [PERSON_NAME], Please see quote attached and let me know if your happy to pr…"
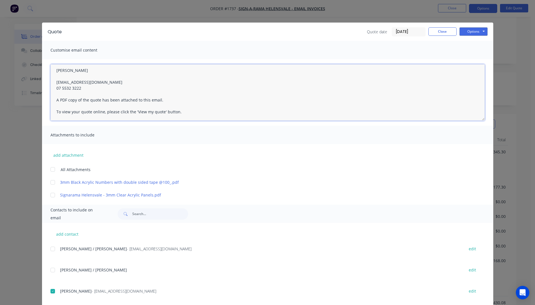
drag, startPoint x: 52, startPoint y: 73, endPoint x: 80, endPoint y: 89, distance: 32.3
click at [80, 89] on textarea "Hi [PERSON_NAME], Please see quote attached and let me know if your happy to pr…" at bounding box center [267, 92] width 434 height 56
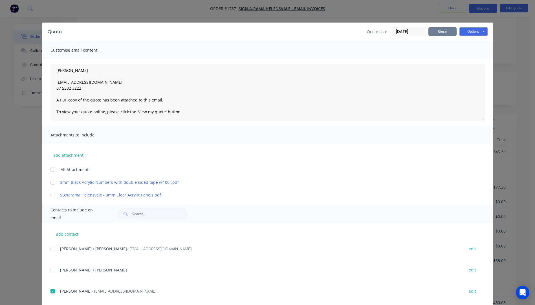
click at [441, 31] on button "Close" at bounding box center [442, 31] width 28 height 8
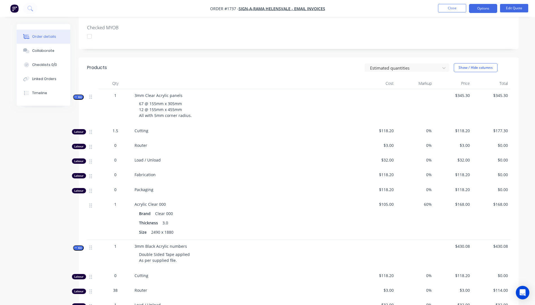
scroll to position [197, 0]
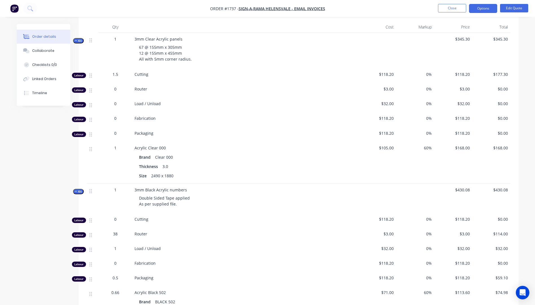
click at [76, 41] on icon "button" at bounding box center [76, 40] width 3 height 3
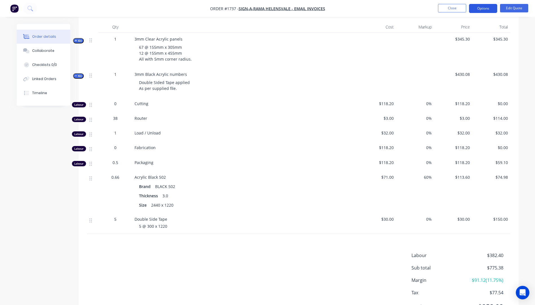
click at [484, 9] on button "Options" at bounding box center [483, 8] width 28 height 9
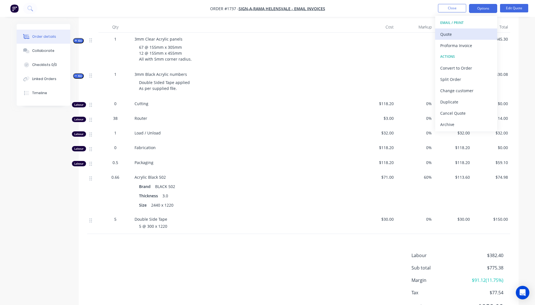
click at [455, 34] on div "Quote" at bounding box center [466, 34] width 52 height 8
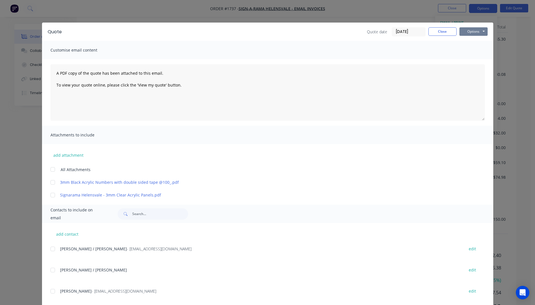
click at [466, 32] on button "Options" at bounding box center [473, 31] width 28 height 8
click at [50, 292] on div at bounding box center [52, 291] width 11 height 11
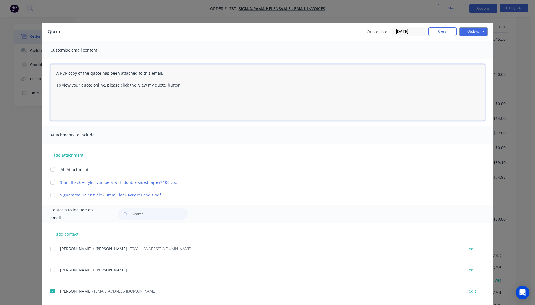
paste textarea "Hi [PERSON_NAME], Please see quote attached and let me know if your happy to pr…"
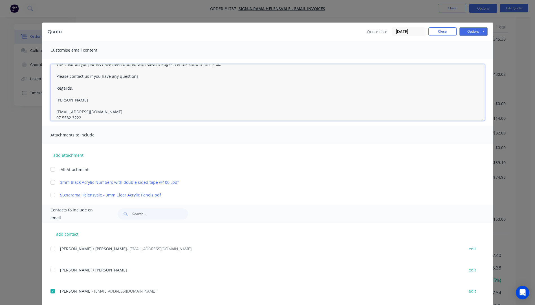
scroll to position [38, 0]
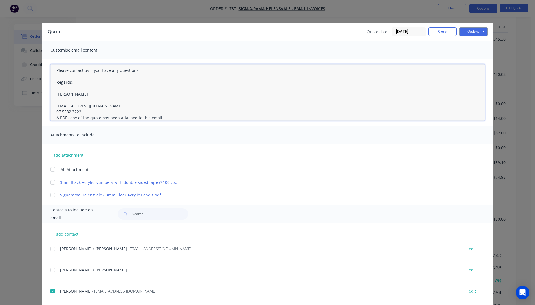
click at [83, 114] on textarea "Hi [PERSON_NAME], Please see quote attached and let me know if your happy to pr…" at bounding box center [267, 92] width 434 height 56
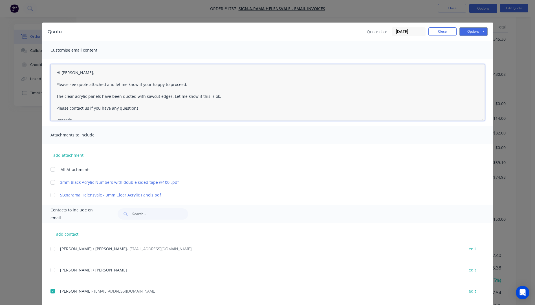
scroll to position [0, 0]
type textarea "Hi [PERSON_NAME], Please see quote attached and let me know if your happy to pr…"
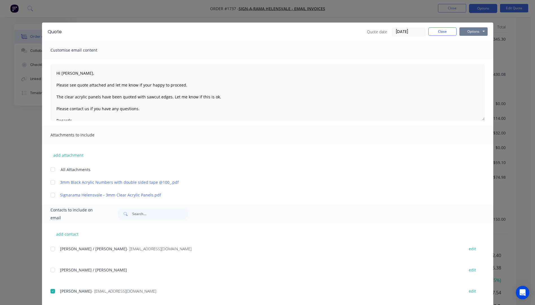
click at [464, 32] on button "Options" at bounding box center [473, 31] width 28 height 8
click at [472, 60] on button "Email" at bounding box center [477, 60] width 36 height 9
click at [445, 31] on button "Close" at bounding box center [442, 31] width 28 height 8
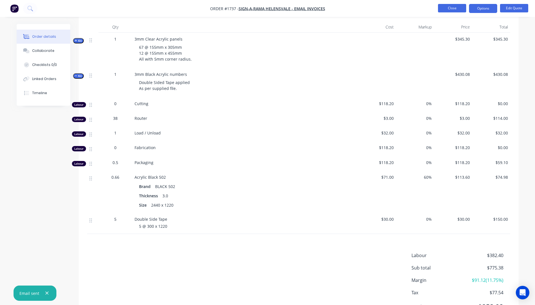
click at [447, 10] on button "Close" at bounding box center [452, 8] width 28 height 8
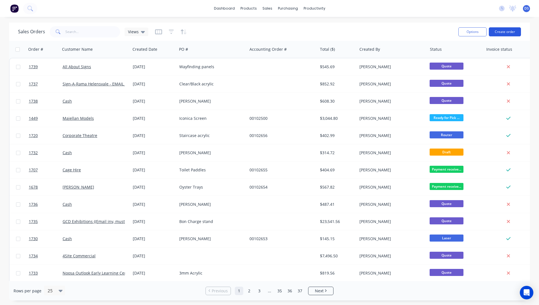
click at [499, 34] on button "Create order" at bounding box center [505, 31] width 32 height 9
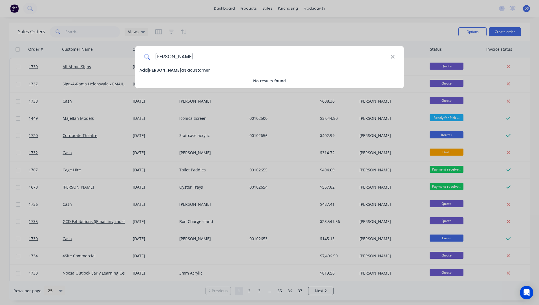
click at [169, 58] on input "[PERSON_NAME]" at bounding box center [270, 56] width 240 height 21
click at [183, 56] on input "[PERSON_NAME]" at bounding box center [270, 56] width 240 height 21
type input "[PERSON_NAME] Electrical"
click at [180, 71] on span "[PERSON_NAME] Electrical" at bounding box center [175, 70] width 54 height 6
select select "AU"
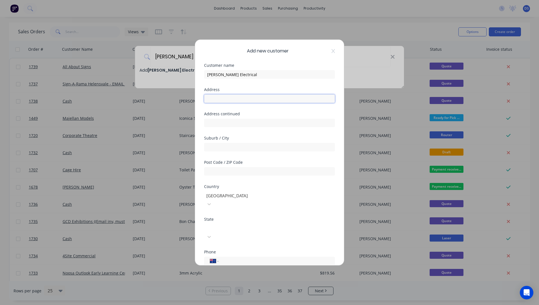
paste input "[STREET_ADDRESS][PERSON_NAME]"
type input "[STREET_ADDRESS][PERSON_NAME]"
click at [228, 172] on input "text" at bounding box center [269, 171] width 131 height 8
type input "4215"
click at [224, 149] on input "text" at bounding box center [269, 147] width 131 height 8
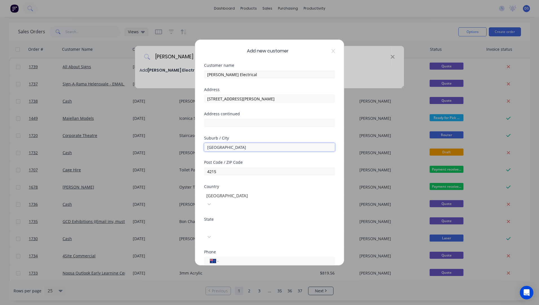
type input "[GEOGRAPHIC_DATA]"
click at [304, 51] on div "Add new customer" at bounding box center [269, 51] width 131 height 7
drag, startPoint x: 285, startPoint y: 98, endPoint x: 243, endPoint y: 103, distance: 41.6
click at [243, 103] on input "[STREET_ADDRESS][PERSON_NAME]" at bounding box center [269, 98] width 131 height 8
type input "[STREET_ADDRESS][PERSON_NAME]"
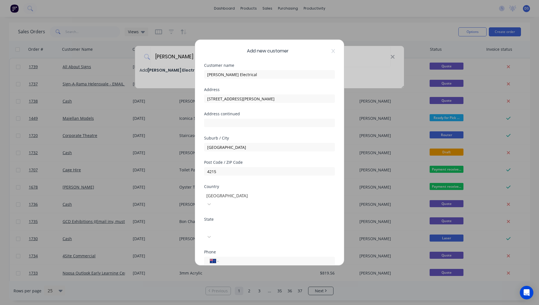
click at [235, 224] on div at bounding box center [246, 227] width 81 height 7
drag, startPoint x: 227, startPoint y: 266, endPoint x: 230, endPoint y: 248, distance: 18.5
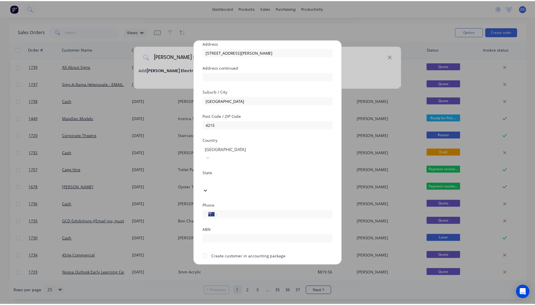
scroll to position [50, 0]
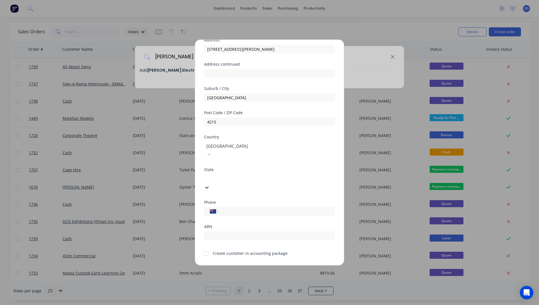
drag, startPoint x: 223, startPoint y: 215, endPoint x: 231, endPoint y: 206, distance: 12.0
paste input "0411 479 068"
type input "0411 479 068"
click at [252, 265] on button "Save" at bounding box center [251, 269] width 31 height 9
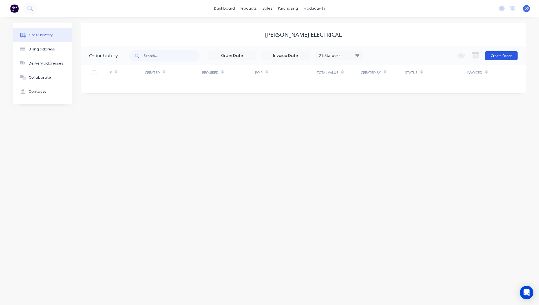
click at [497, 59] on button "Create Order" at bounding box center [501, 55] width 33 height 9
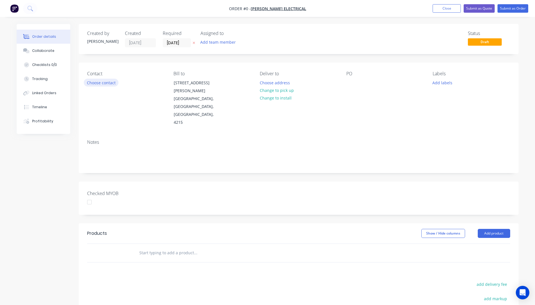
click at [101, 85] on button "Choose contact" at bounding box center [101, 83] width 35 height 8
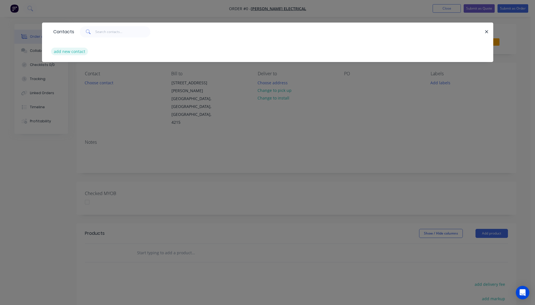
click at [67, 54] on button "add new contact" at bounding box center [69, 52] width 37 height 8
select select "AU"
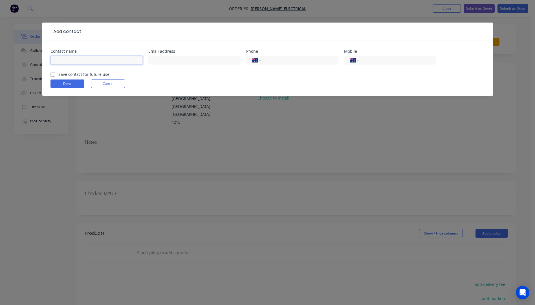
click at [85, 62] on input "text" at bounding box center [96, 60] width 92 height 8
type input "[PERSON_NAME]"
paste input "0411 479 068"
type input "0411 479 068"
paste input "[PERSON_NAME][EMAIL_ADDRESS][DOMAIN_NAME]"
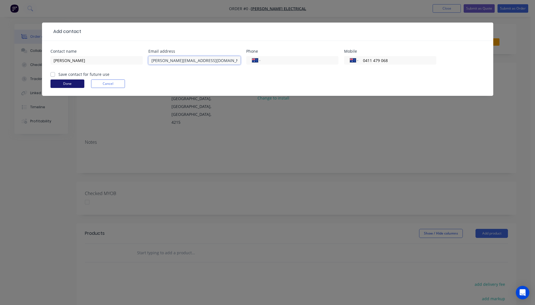
type input "[PERSON_NAME][EMAIL_ADDRESS][DOMAIN_NAME]"
click at [69, 86] on button "Done" at bounding box center [67, 83] width 34 height 8
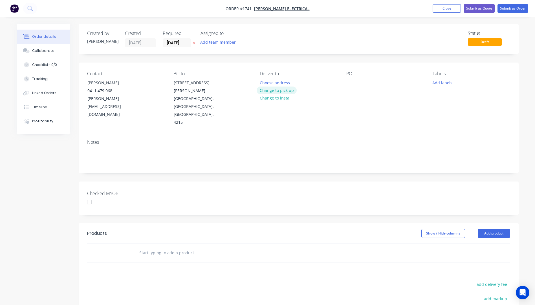
click at [289, 93] on button "Change to pick up" at bounding box center [276, 91] width 40 height 8
click at [350, 82] on div at bounding box center [350, 83] width 9 height 8
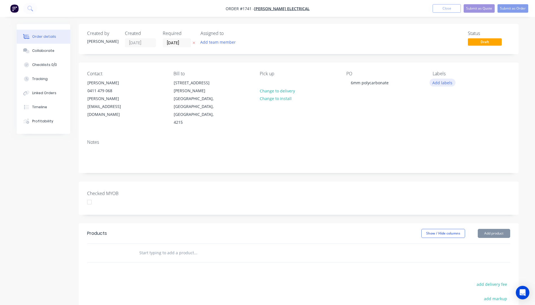
click at [451, 83] on button "Add labels" at bounding box center [442, 83] width 26 height 8
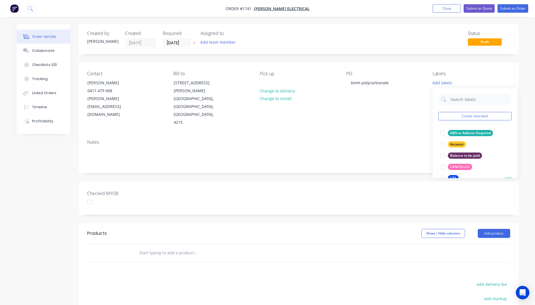
click at [454, 176] on div "CTS" at bounding box center [453, 178] width 11 height 6
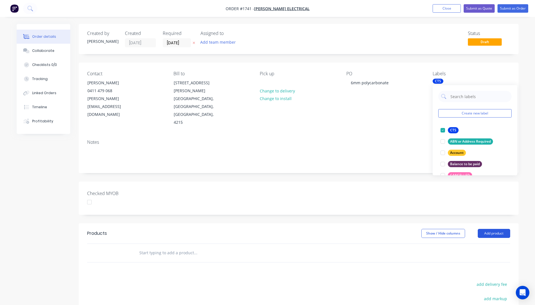
click at [490, 229] on button "Add product" at bounding box center [493, 233] width 32 height 9
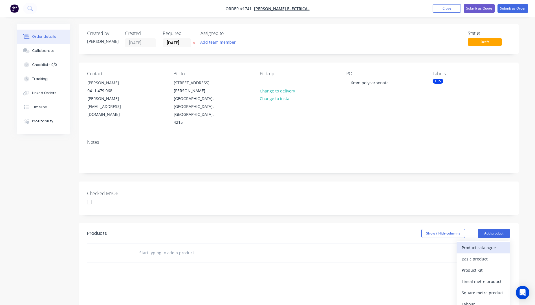
click at [480, 244] on div "Product catalogue" at bounding box center [482, 248] width 43 height 8
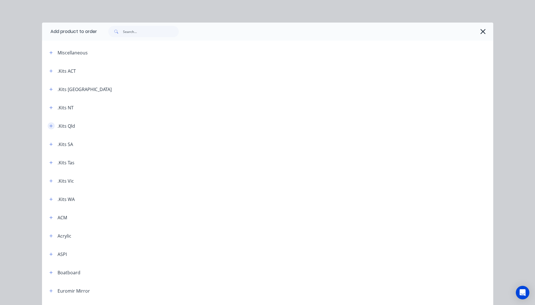
click at [50, 124] on icon "button" at bounding box center [50, 126] width 3 height 4
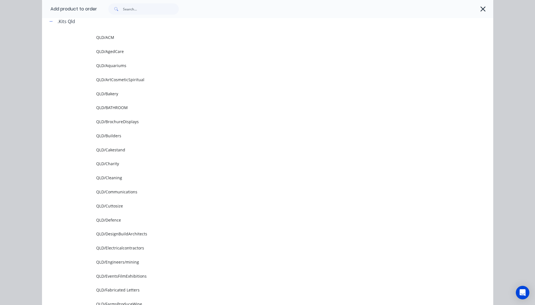
scroll to position [141, 0]
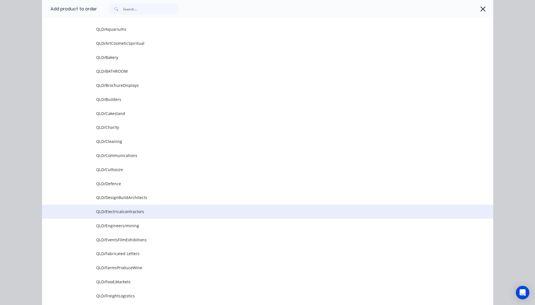
click at [115, 216] on td "QLD/Electricalcontractors" at bounding box center [294, 212] width 397 height 14
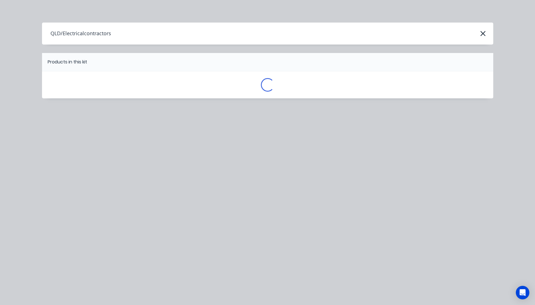
scroll to position [0, 0]
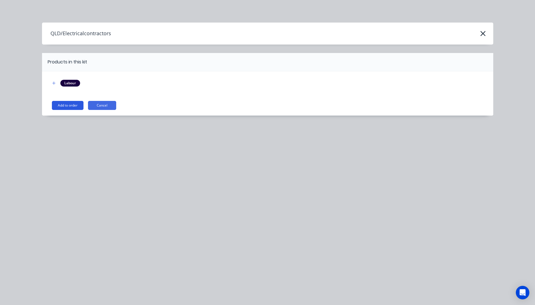
click at [67, 107] on button "Add to order" at bounding box center [68, 105] width 32 height 9
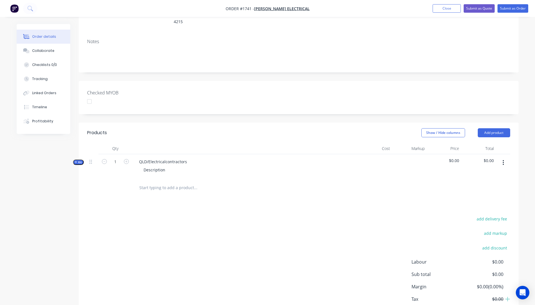
scroll to position [113, 0]
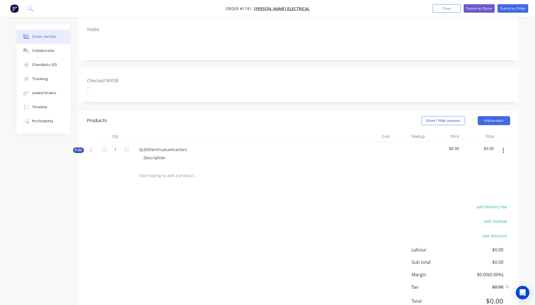
click at [74, 147] on button "Kit" at bounding box center [78, 149] width 11 height 5
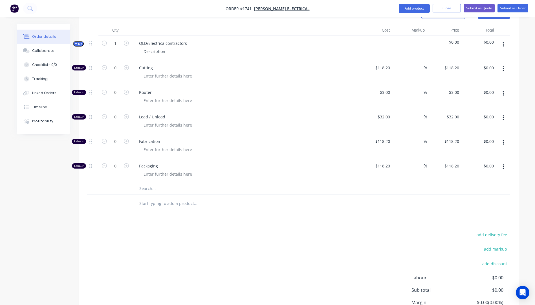
scroll to position [225, 0]
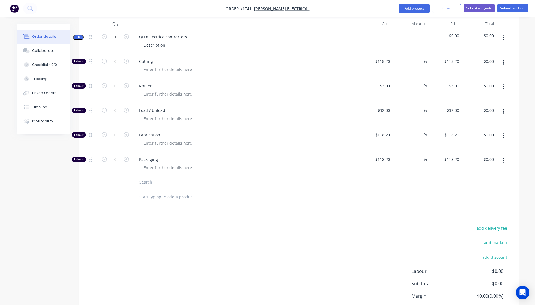
click at [145, 176] on input "text" at bounding box center [195, 181] width 113 height 11
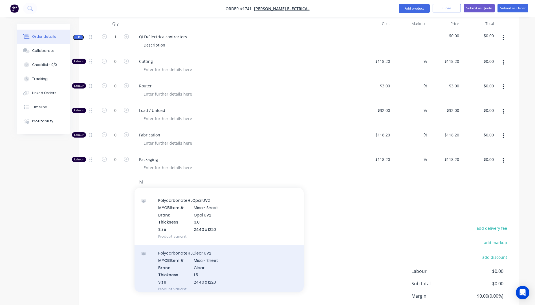
scroll to position [0, 0]
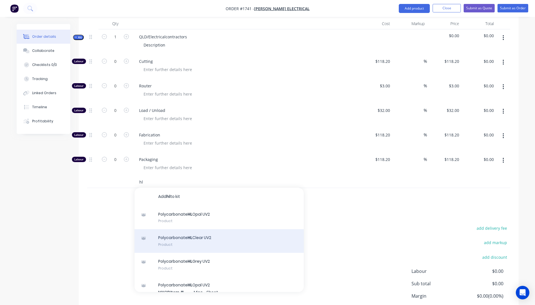
type input "hl"
click at [186, 229] on div "Polycarbonate HL Clear UV2 Product" at bounding box center [218, 241] width 169 height 24
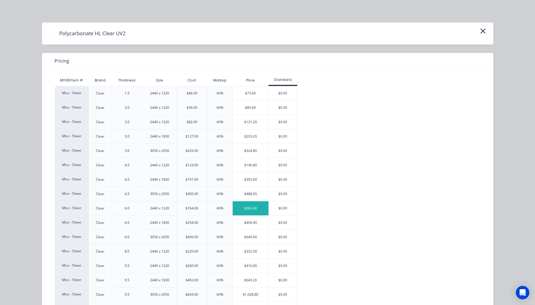
click at [247, 211] on div "$262.40" at bounding box center [251, 208] width 36 height 14
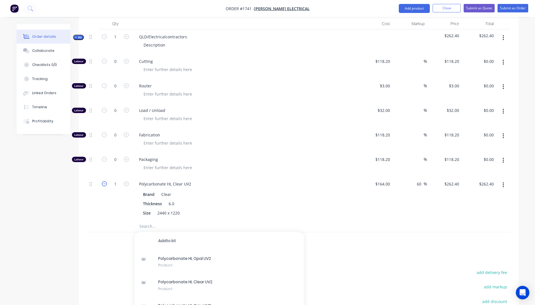
click at [103, 181] on icon "button" at bounding box center [104, 183] width 5 height 5
type input "0"
type input "$0.00"
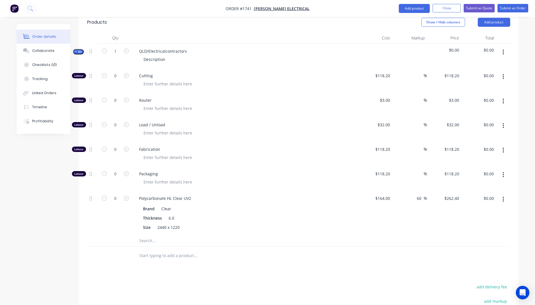
scroll to position [197, 0]
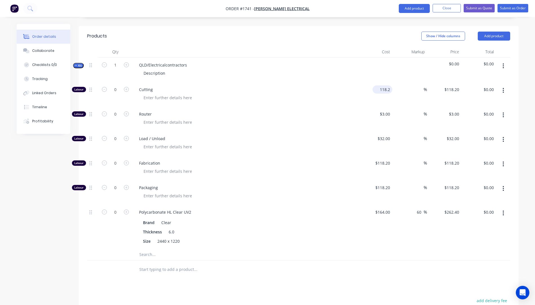
click at [380, 85] on input "118.2" at bounding box center [383, 89] width 17 height 8
type input "$31.82"
click at [331, 82] on div "Cutting" at bounding box center [244, 94] width 225 height 25
click at [126, 62] on icon "button" at bounding box center [126, 64] width 5 height 5
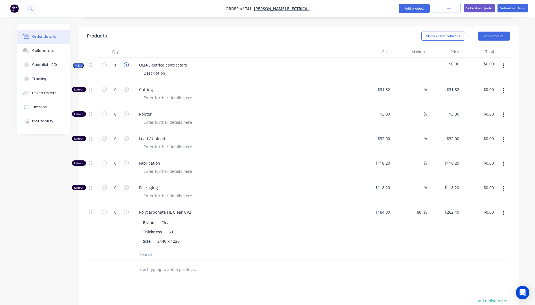
type input "2"
click at [127, 87] on icon "button" at bounding box center [126, 89] width 5 height 5
type input "1"
type input "$31.82"
drag, startPoint x: 187, startPoint y: 41, endPoint x: 126, endPoint y: 44, distance: 61.3
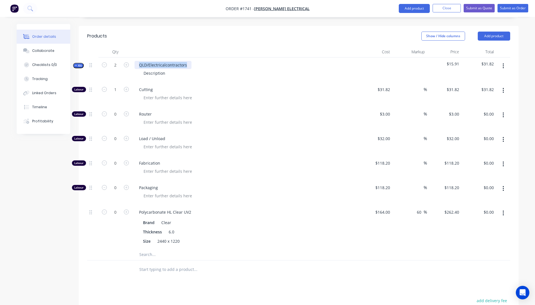
click at [126, 57] on div "Kit 2 QLD/Electricalcontractors Description $15.91 $31.82" at bounding box center [298, 69] width 423 height 25
click at [162, 61] on div "6mm Clear acrylic Panels" at bounding box center [162, 65] width 56 height 8
click at [266, 82] on div "Cutting" at bounding box center [244, 94] width 225 height 25
drag, startPoint x: 167, startPoint y: 48, endPoint x: 142, endPoint y: 50, distance: 25.7
click at [142, 69] on div "Description" at bounding box center [154, 73] width 31 height 8
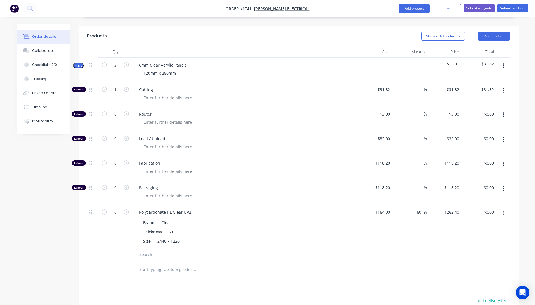
click at [277, 94] on div at bounding box center [247, 98] width 216 height 8
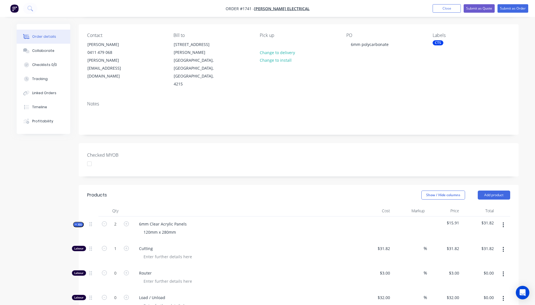
scroll to position [0, 0]
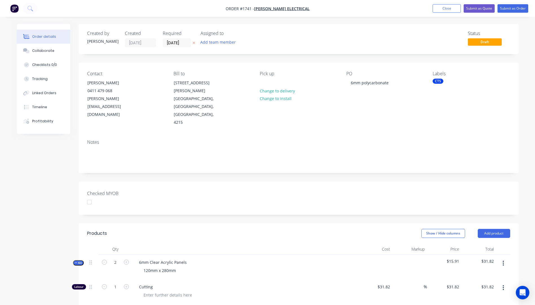
click at [192, 43] on button "button" at bounding box center [194, 43] width 6 height 6
click at [482, 11] on button "Submit as Quote" at bounding box center [478, 8] width 31 height 8
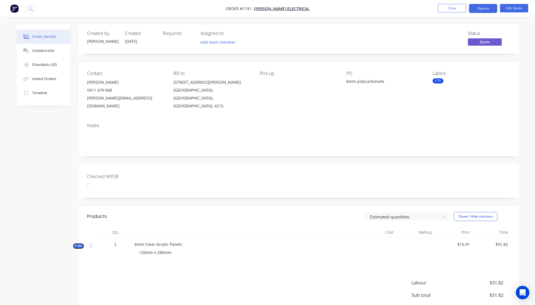
click at [482, 11] on button "Options" at bounding box center [483, 8] width 28 height 9
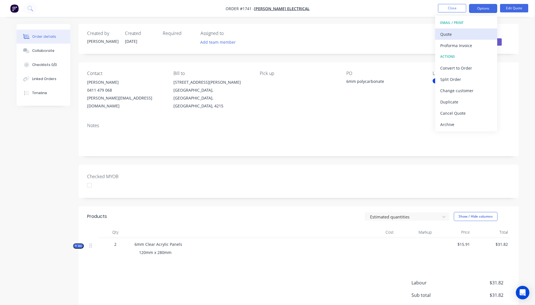
click at [458, 37] on div "Quote" at bounding box center [466, 34] width 52 height 8
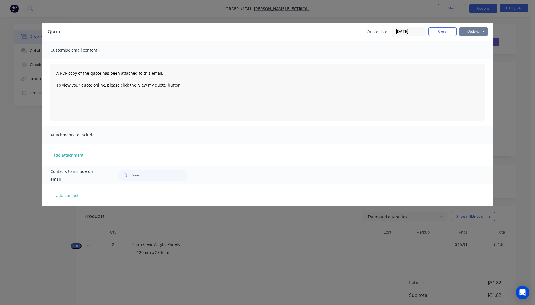
click at [476, 33] on button "Options" at bounding box center [473, 31] width 28 height 8
click at [478, 41] on button "Preview" at bounding box center [477, 41] width 36 height 9
click at [67, 198] on button "add contact" at bounding box center [67, 195] width 34 height 8
select select "AU"
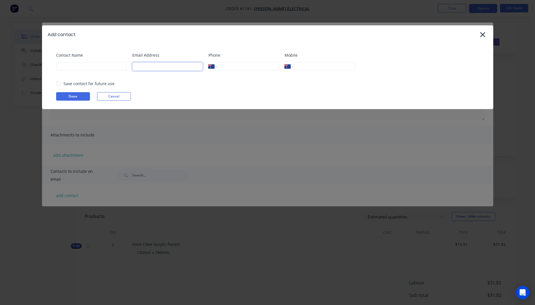
paste input "[PERSON_NAME][EMAIL_ADDRESS][DOMAIN_NAME]"
type input "[PERSON_NAME][EMAIL_ADDRESS][DOMAIN_NAME]"
click at [87, 68] on input at bounding box center [91, 66] width 70 height 8
type input "[PERSON_NAME]"
click at [81, 95] on button "Done" at bounding box center [73, 96] width 34 height 8
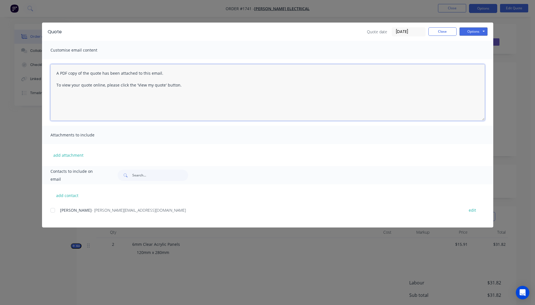
paste textarea "Hi, Please contact us if you have any questions. Regards, [PERSON_NAME] [EMAIL_…"
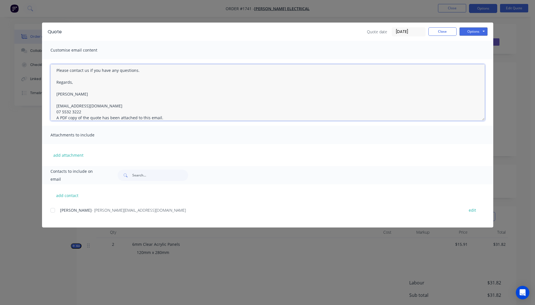
click at [82, 111] on textarea "Hi, Please contact us if you have any questions. Regards, [PERSON_NAME] [EMAIL_…" at bounding box center [267, 92] width 434 height 56
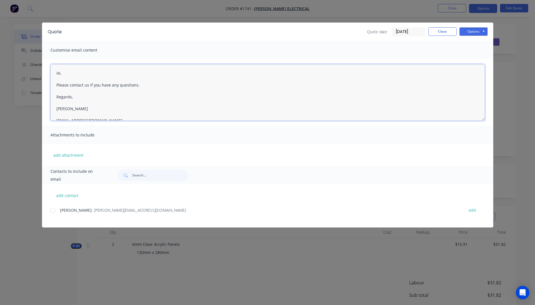
click at [67, 74] on textarea "Hi, Please contact us if you have any questions. Regards, [PERSON_NAME] [EMAIL_…" at bounding box center [267, 92] width 434 height 56
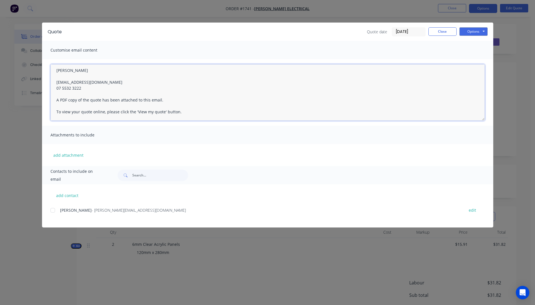
click at [53, 211] on div at bounding box center [52, 210] width 11 height 11
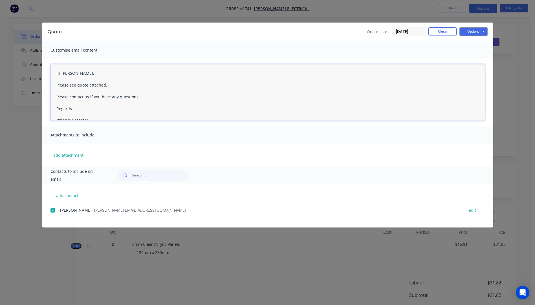
type textarea "Hi [PERSON_NAME], Please see quote attached. Please contact us if you have any …"
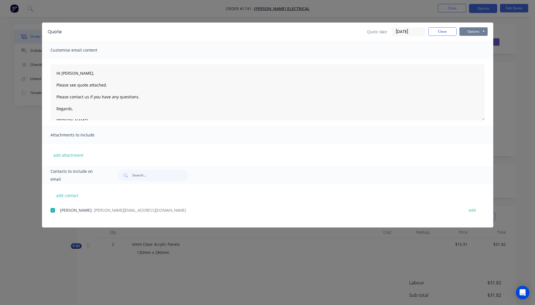
click at [474, 32] on button "Options" at bounding box center [473, 31] width 28 height 8
click at [470, 58] on button "Email" at bounding box center [477, 60] width 36 height 9
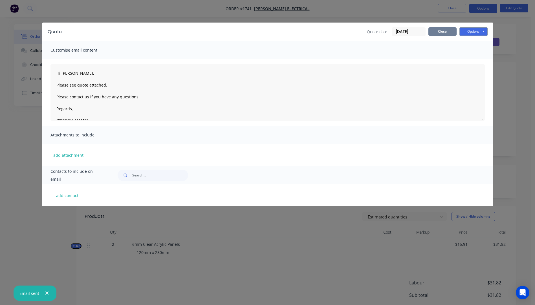
click at [443, 33] on button "Close" at bounding box center [442, 31] width 28 height 8
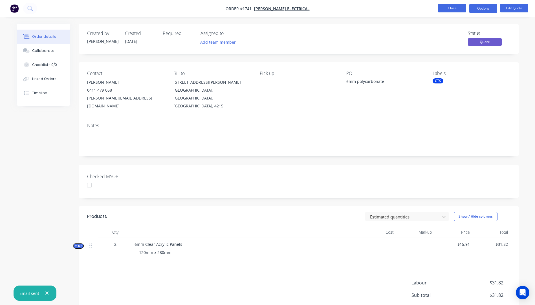
click at [451, 8] on button "Close" at bounding box center [452, 8] width 28 height 8
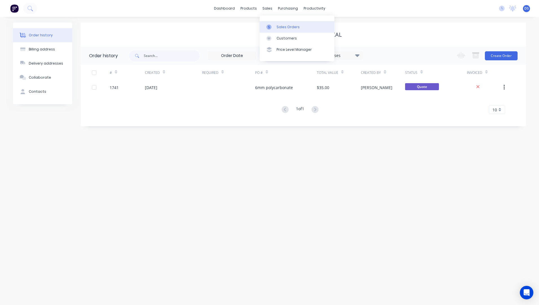
click at [280, 29] on div "Sales Orders" at bounding box center [288, 27] width 23 height 5
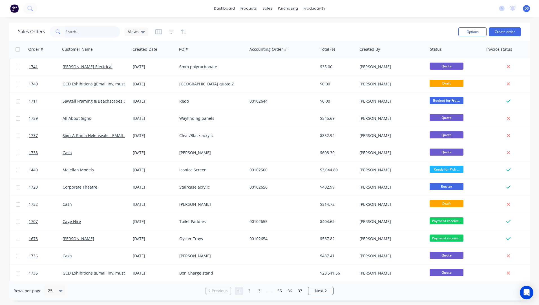
click at [66, 29] on input "text" at bounding box center [92, 31] width 55 height 11
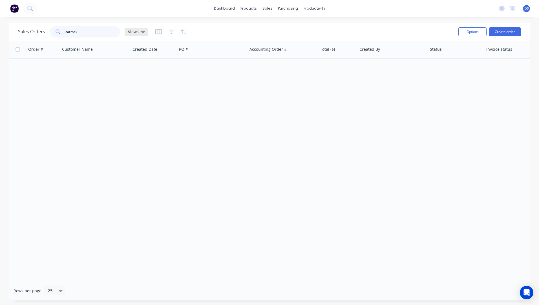
type input "catmax"
click at [142, 33] on icon at bounding box center [143, 32] width 4 height 6
click at [134, 92] on button "Archived Orders" at bounding box center [158, 91] width 64 height 6
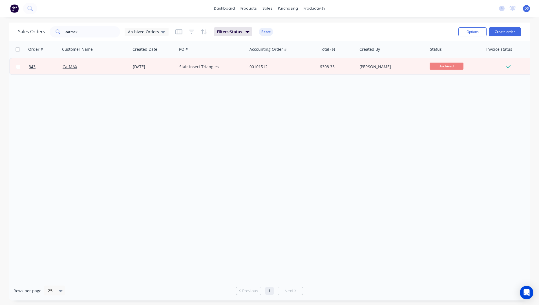
click at [136, 131] on div "Order # Customer Name Created Date PO # Accounting Order # Total ($) Created By…" at bounding box center [269, 161] width 521 height 240
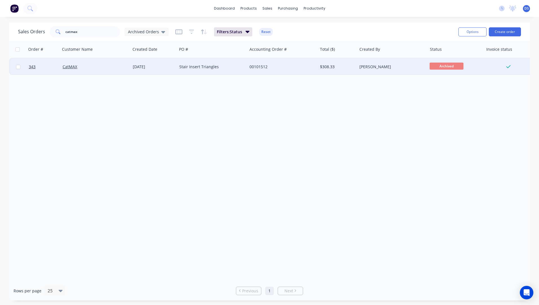
click at [200, 67] on div "Stair Insert Triangles" at bounding box center [210, 67] width 63 height 6
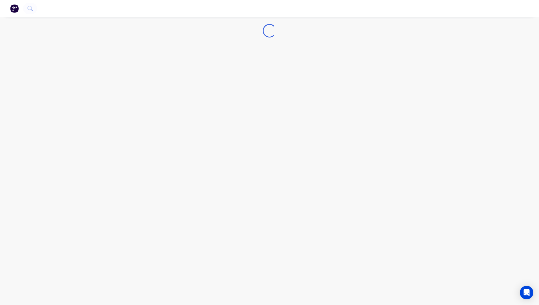
click at [200, 67] on div "Loading..." at bounding box center [269, 152] width 539 height 305
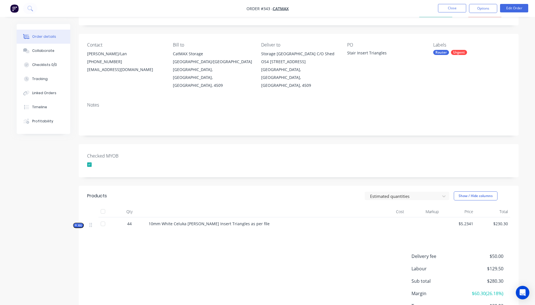
scroll to position [55, 0]
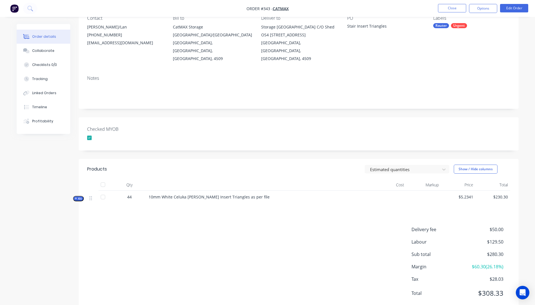
click at [77, 197] on icon "button" at bounding box center [76, 198] width 3 height 3
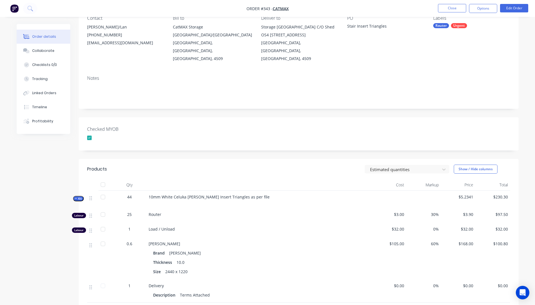
scroll to position [0, 0]
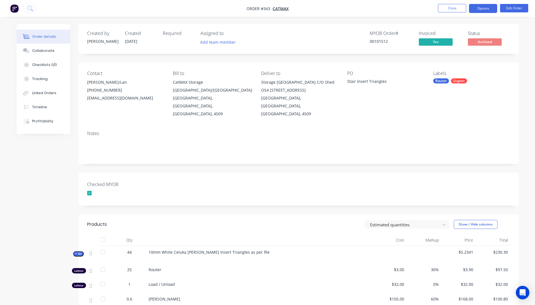
click at [479, 10] on button "Options" at bounding box center [483, 8] width 28 height 9
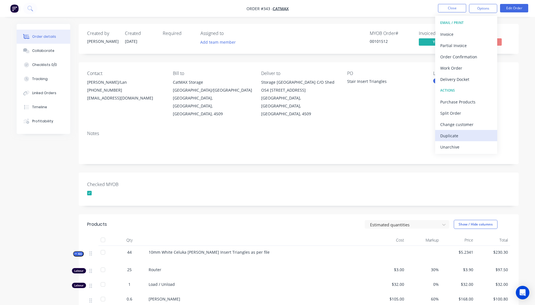
click at [450, 137] on div "Duplicate" at bounding box center [466, 136] width 52 height 8
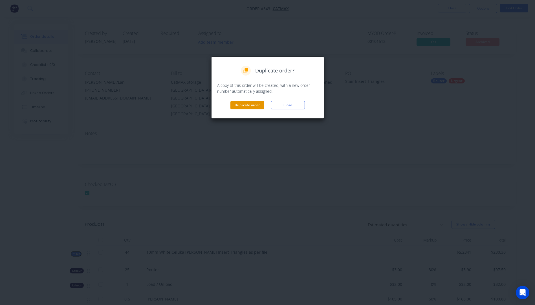
click at [247, 108] on button "Duplicate order" at bounding box center [247, 105] width 34 height 8
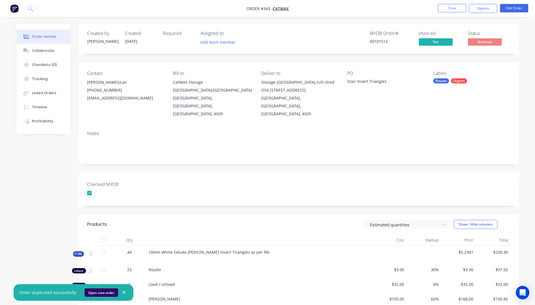
click at [96, 292] on button "Open new order" at bounding box center [102, 292] width 34 height 8
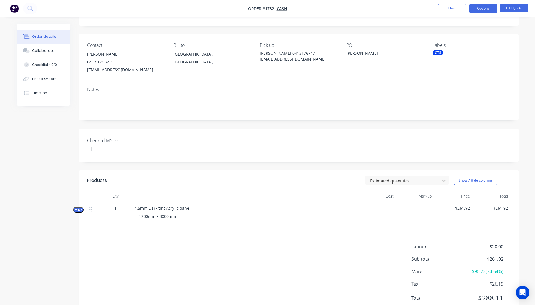
scroll to position [49, 0]
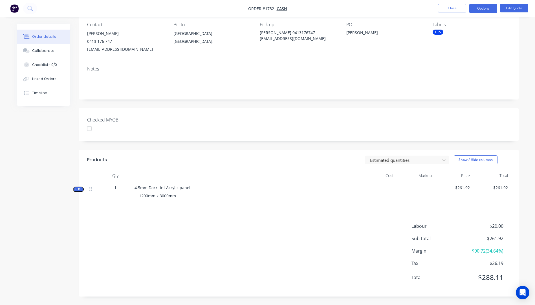
click at [75, 188] on icon "button" at bounding box center [76, 189] width 3 height 3
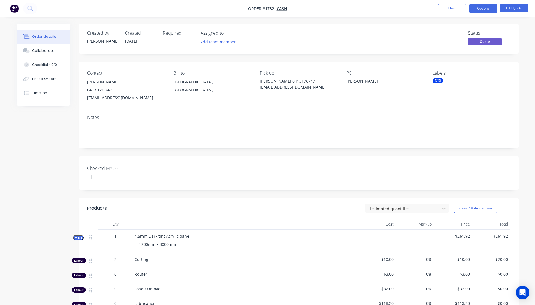
scroll to position [0, 0]
click at [36, 96] on button "Timeline" at bounding box center [44, 93] width 54 height 14
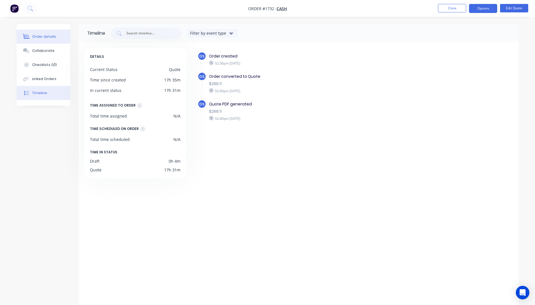
click at [46, 37] on div "Order details" at bounding box center [44, 36] width 24 height 5
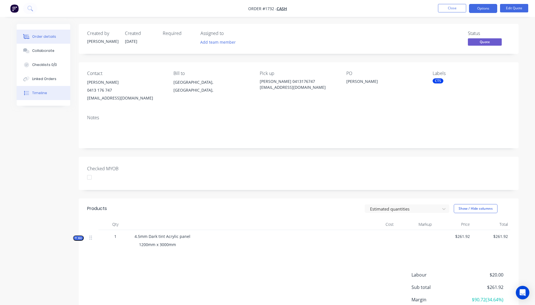
click at [38, 95] on div "Timeline" at bounding box center [39, 92] width 15 height 5
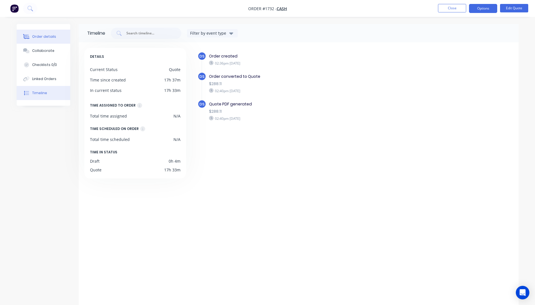
click at [39, 37] on div "Order details" at bounding box center [44, 36] width 24 height 5
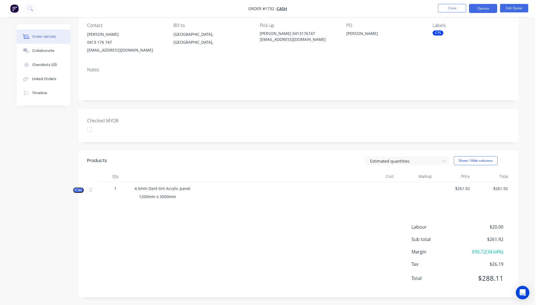
scroll to position [49, 0]
click at [76, 190] on icon "button" at bounding box center [76, 189] width 2 height 2
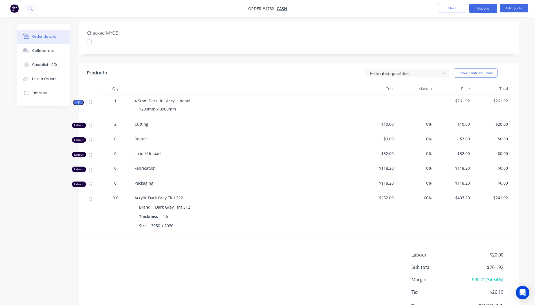
scroll to position [164, 0]
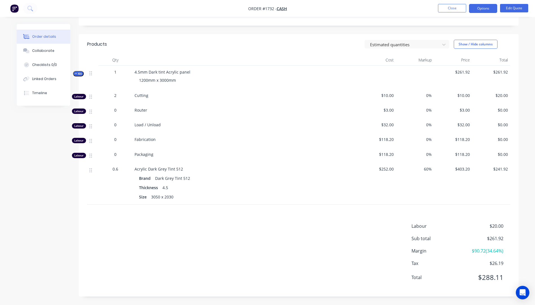
click at [120, 169] on div "0.6" at bounding box center [115, 169] width 29 height 6
click at [514, 9] on button "Edit Quote" at bounding box center [514, 8] width 28 height 8
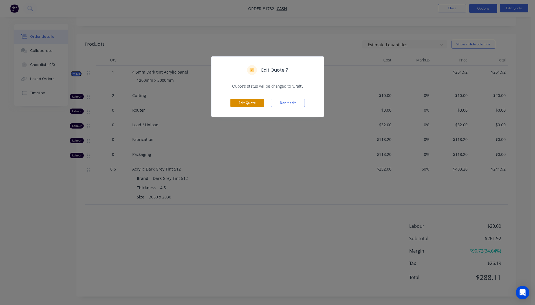
click at [258, 104] on button "Edit Quote" at bounding box center [247, 103] width 34 height 8
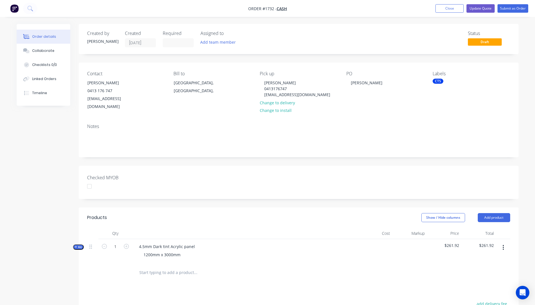
click at [76, 246] on icon "button" at bounding box center [76, 247] width 2 height 2
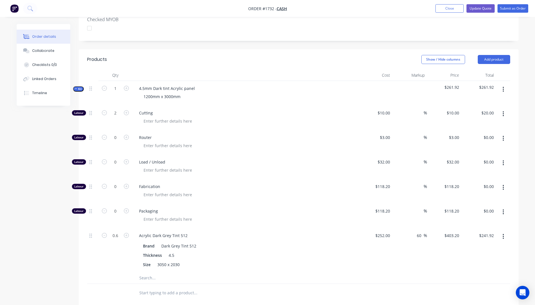
scroll to position [169, 0]
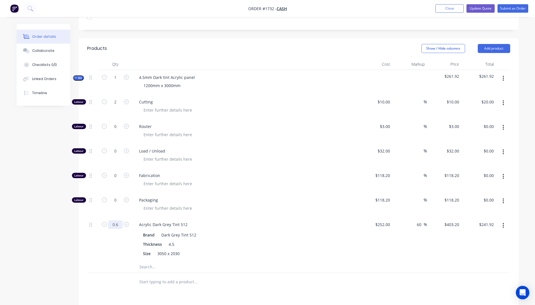
click at [120, 220] on input "0.6" at bounding box center [115, 224] width 15 height 8
click at [260, 197] on span "Packaging" at bounding box center [247, 200] width 216 height 6
type input "0.66"
type input "$266.11"
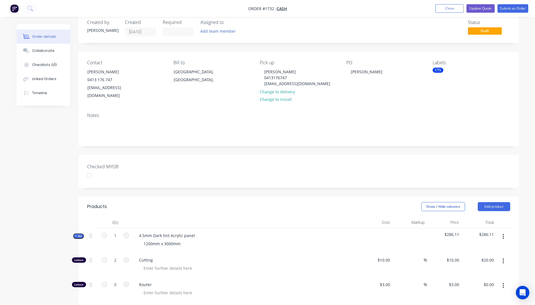
scroll to position [0, 0]
